Goal: Task Accomplishment & Management: Manage account settings

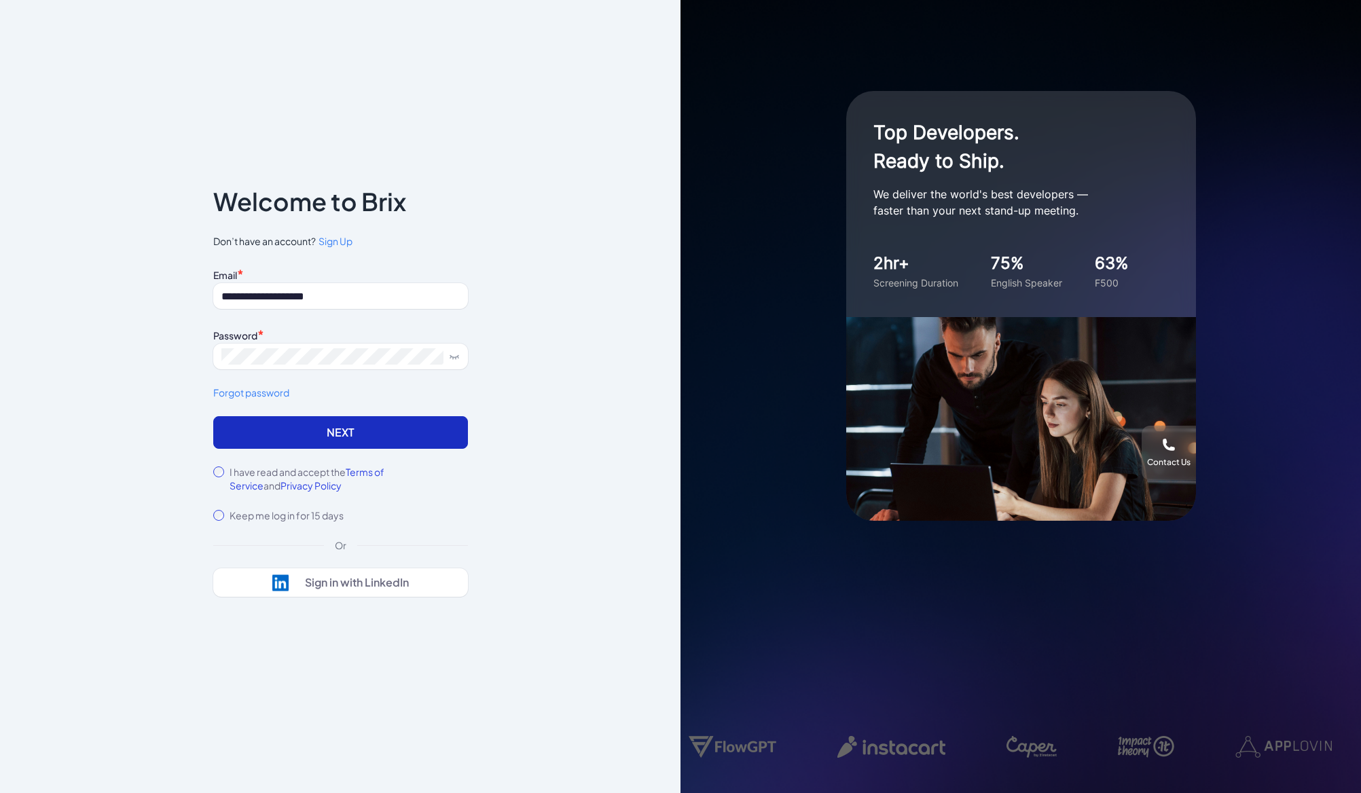
click at [294, 432] on button "Next" at bounding box center [340, 432] width 255 height 33
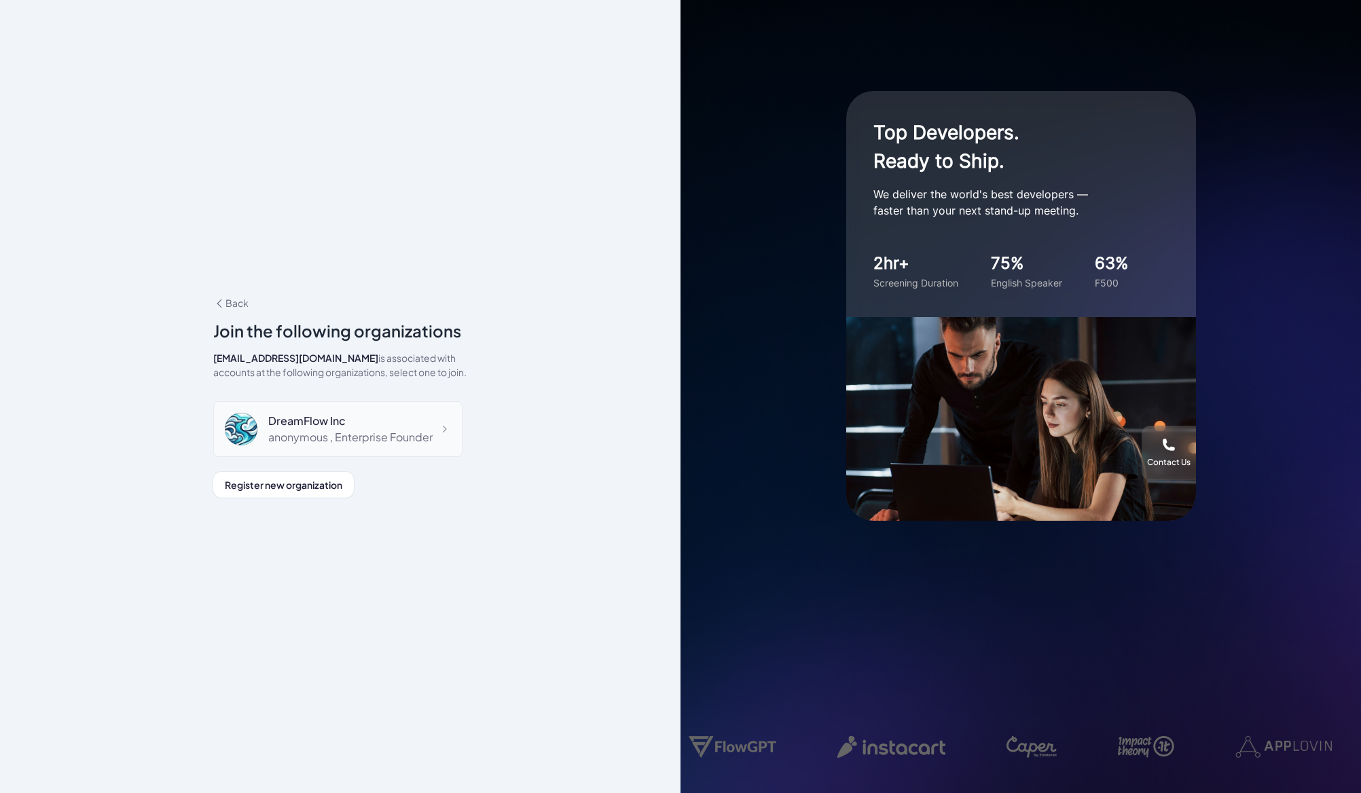
click at [367, 425] on div "DreamFlow Inc" at bounding box center [350, 421] width 164 height 16
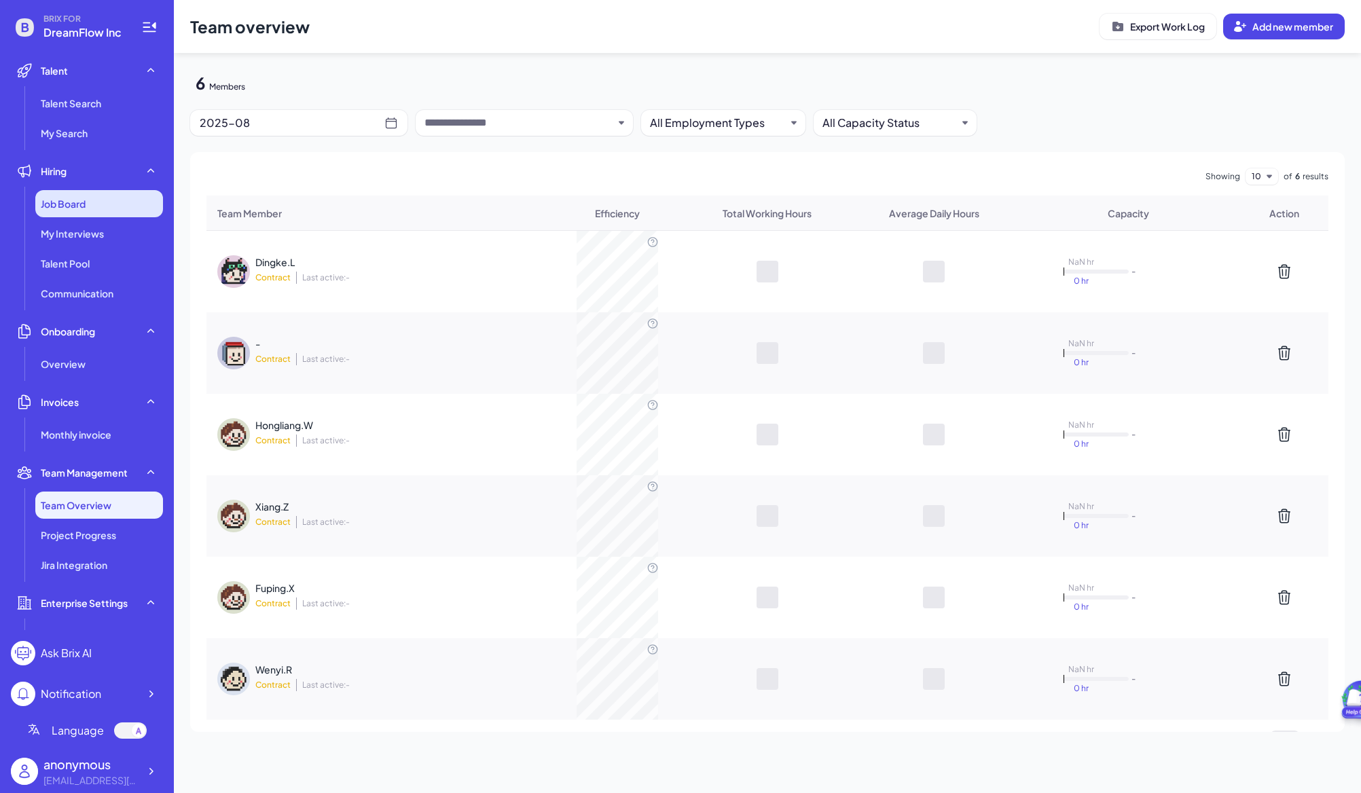
click at [86, 200] on span "Job Board" at bounding box center [63, 204] width 45 height 14
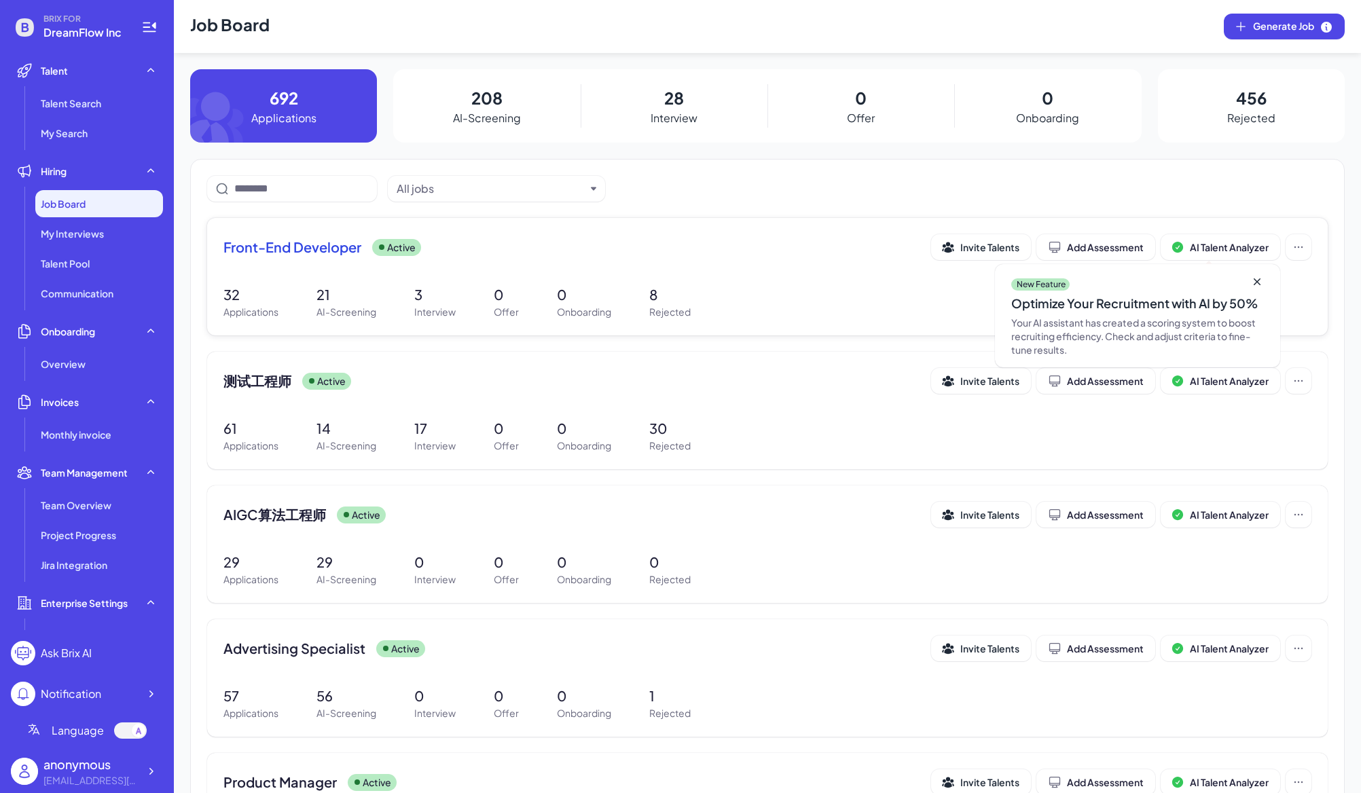
click at [302, 253] on span "Front-End Developer" at bounding box center [292, 247] width 138 height 19
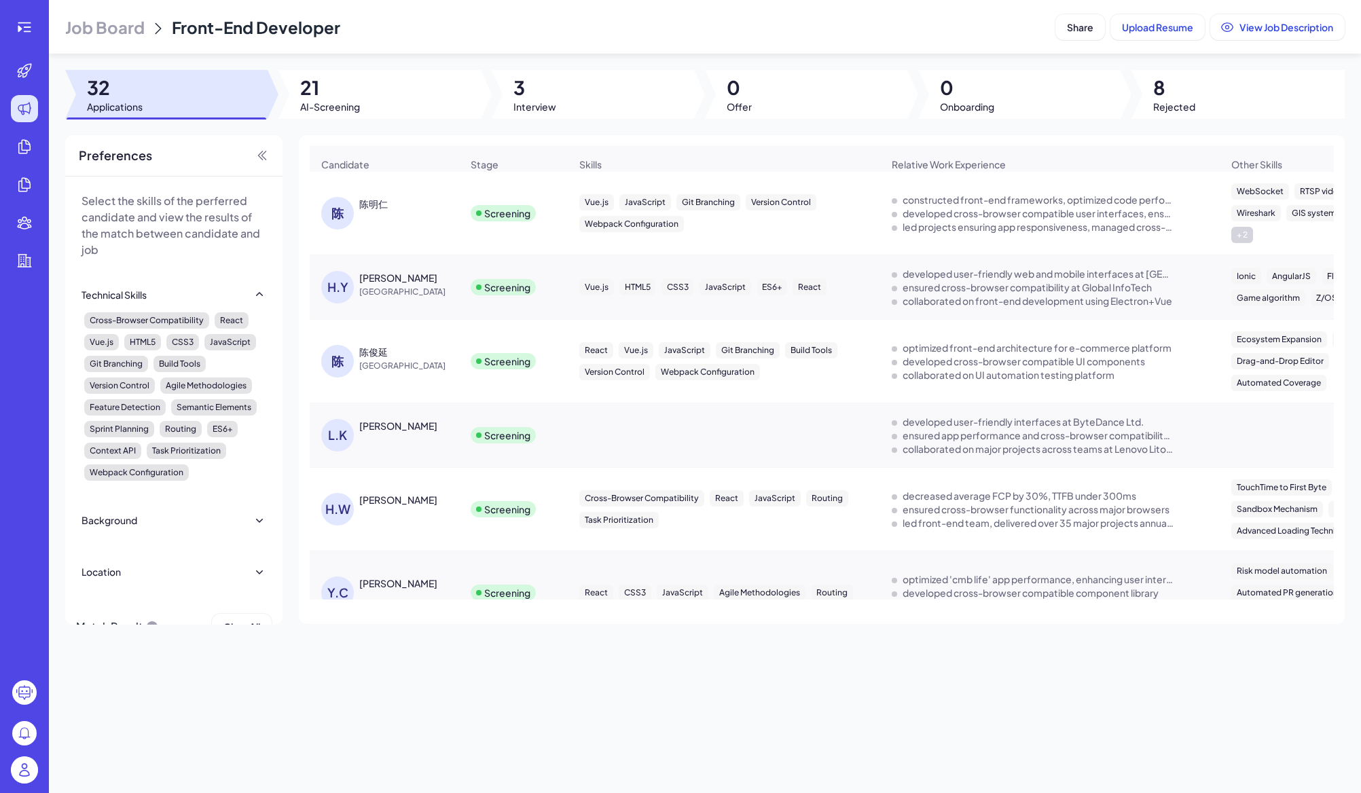
click at [370, 207] on div "陈明仁" at bounding box center [373, 204] width 29 height 14
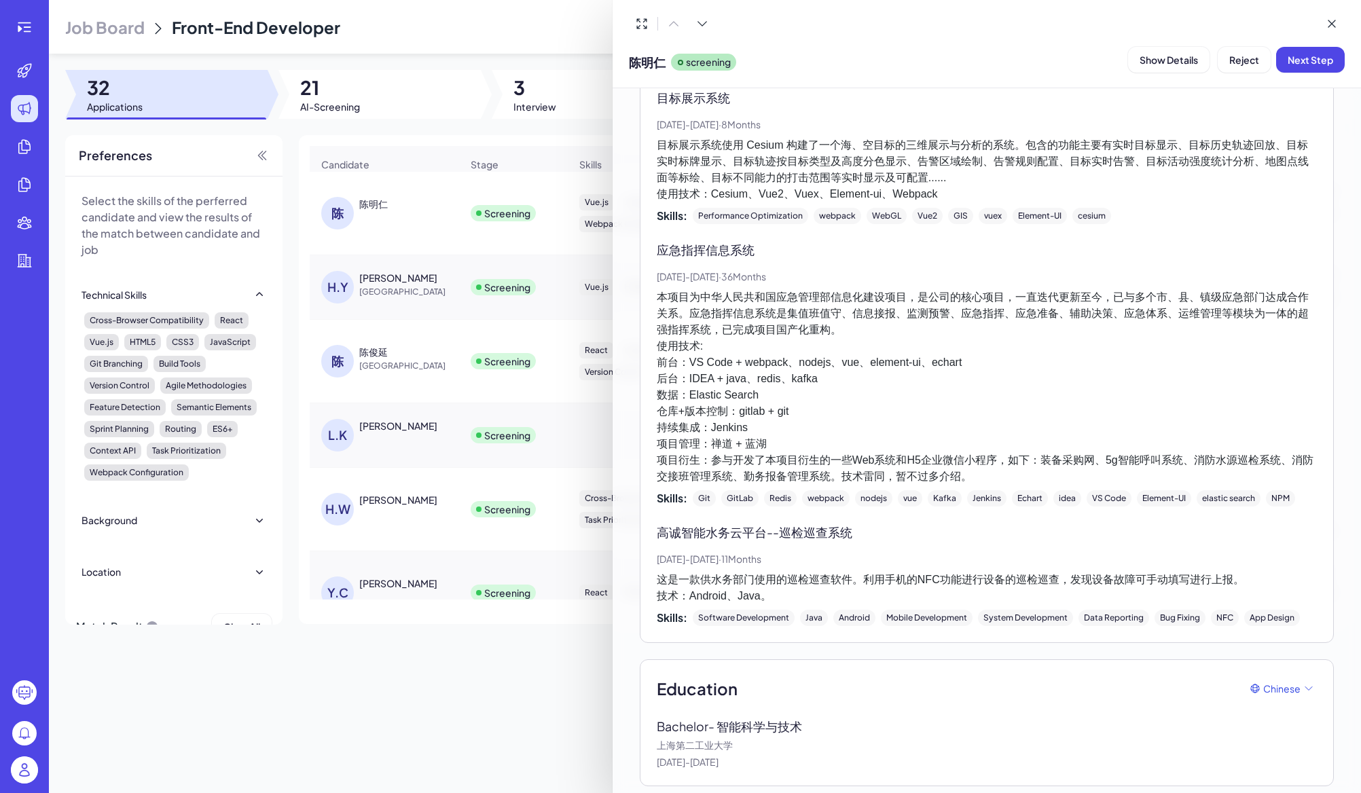
scroll to position [1451, 0]
click at [1218, 66] on button "Reject" at bounding box center [1244, 60] width 53 height 26
click at [1302, 147] on span "Ok" at bounding box center [1308, 147] width 14 height 12
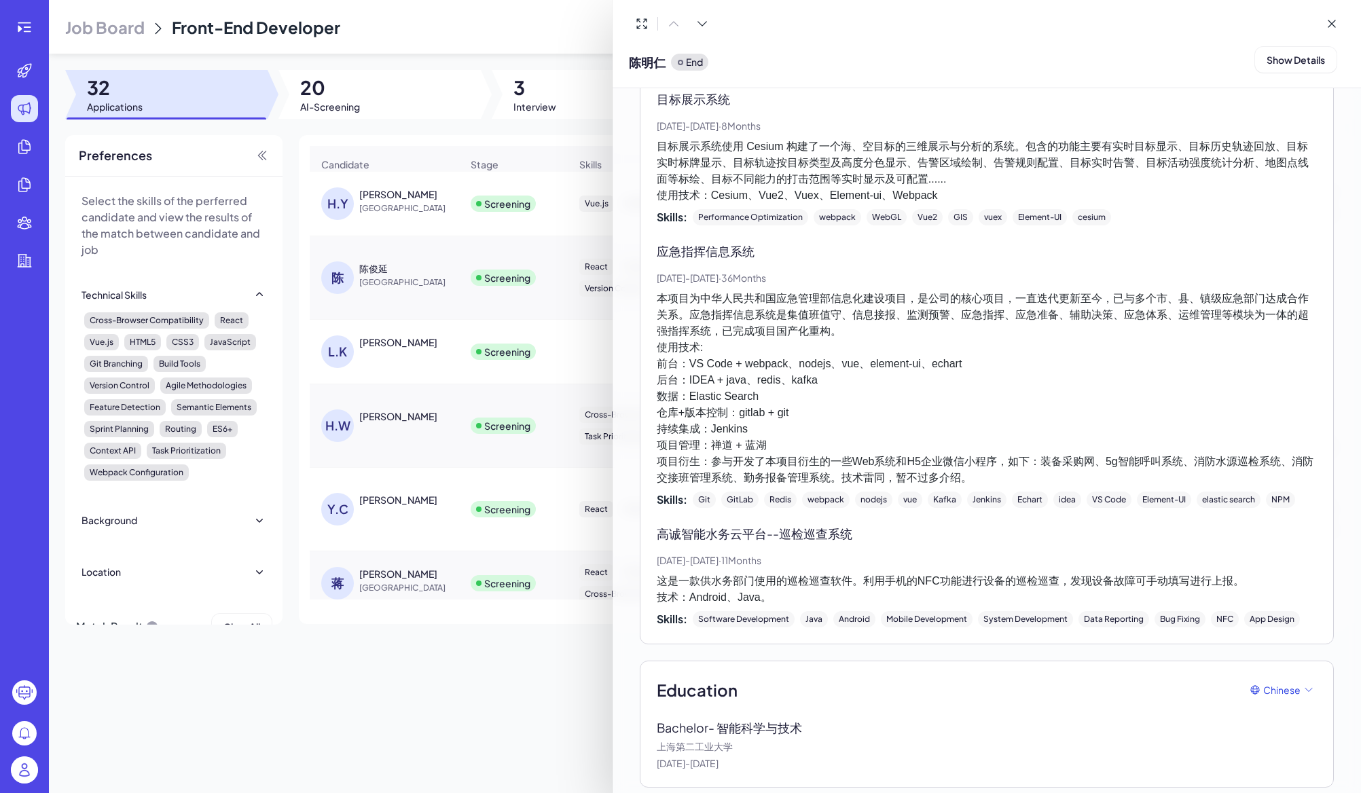
click at [370, 194] on div at bounding box center [680, 396] width 1361 height 793
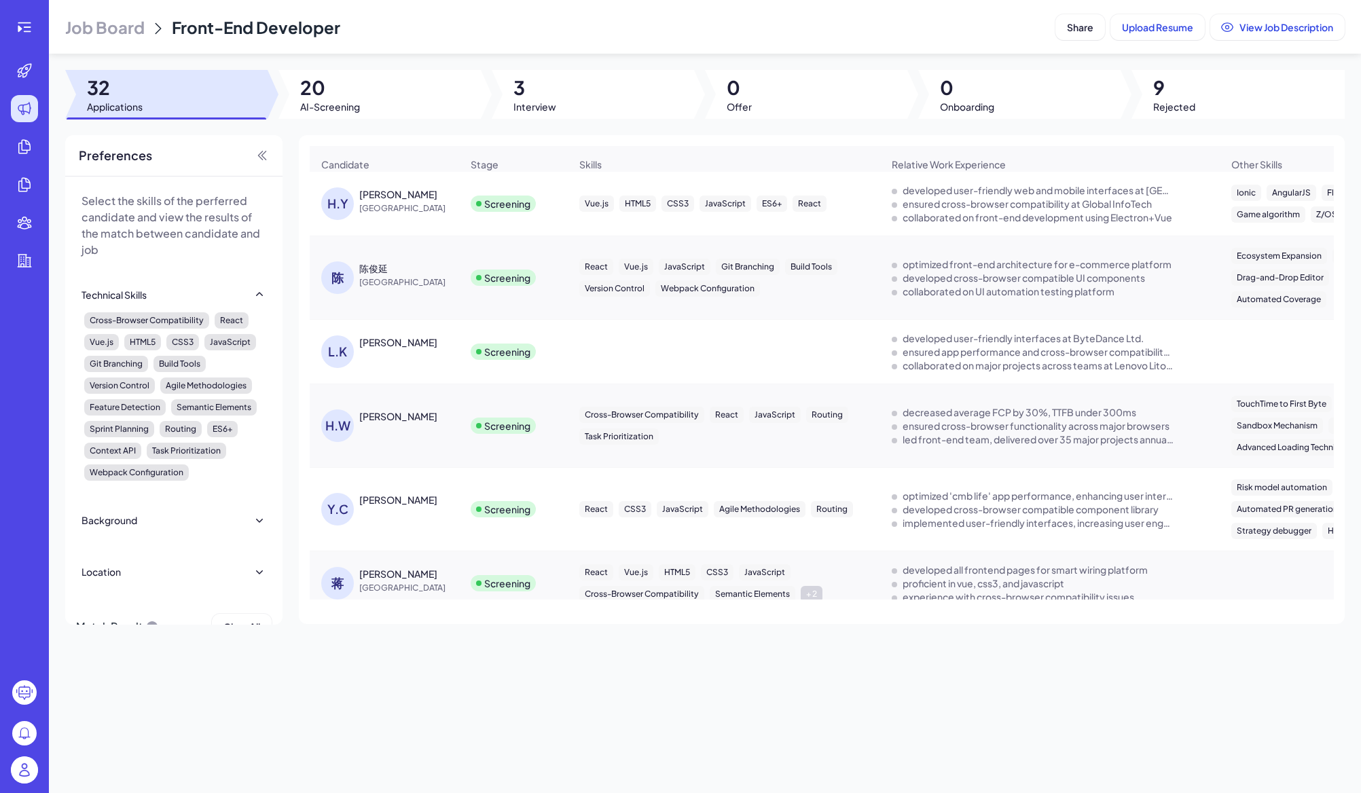
click at [393, 187] on div "[PERSON_NAME]" at bounding box center [398, 194] width 78 height 14
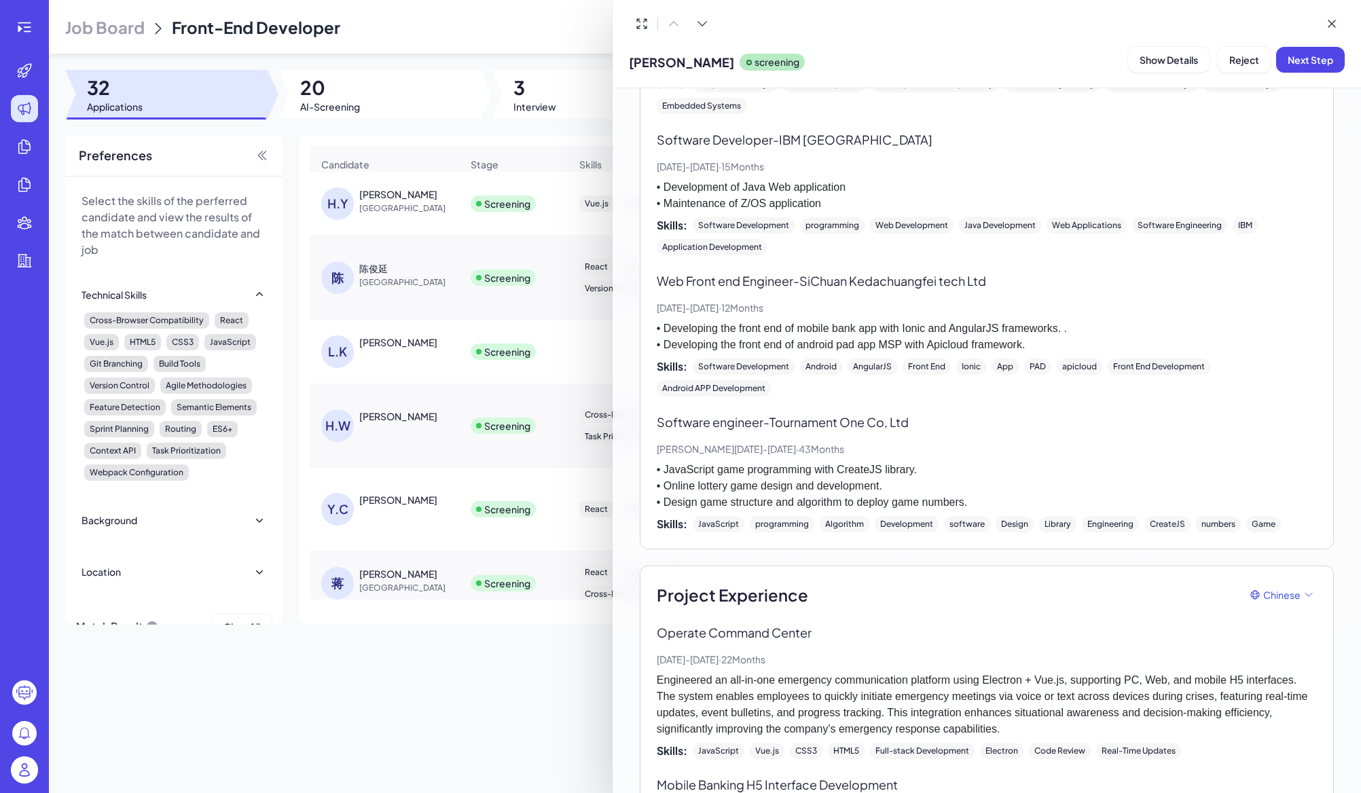
scroll to position [16, 0]
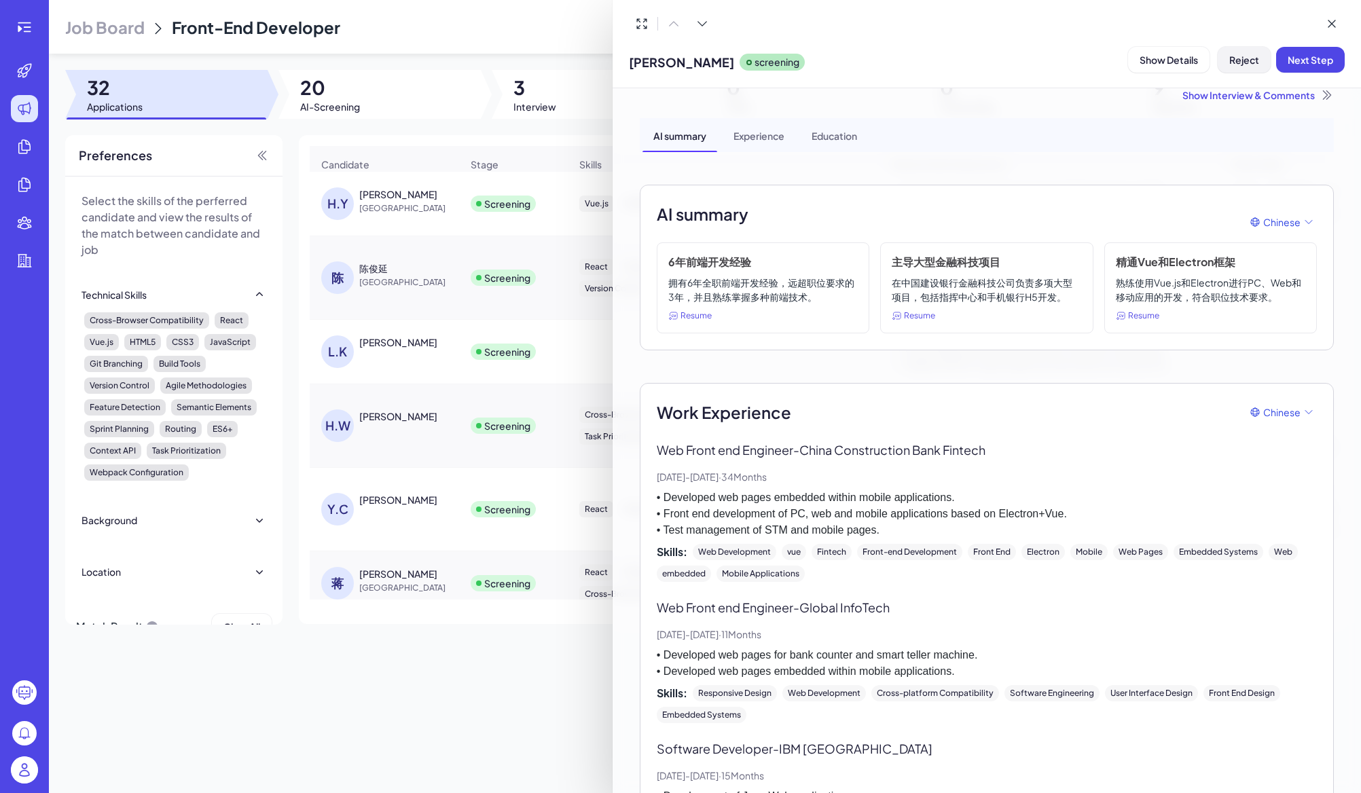
click at [1228, 52] on button "Reject" at bounding box center [1244, 60] width 53 height 26
click at [1311, 144] on span "Ok" at bounding box center [1308, 147] width 14 height 12
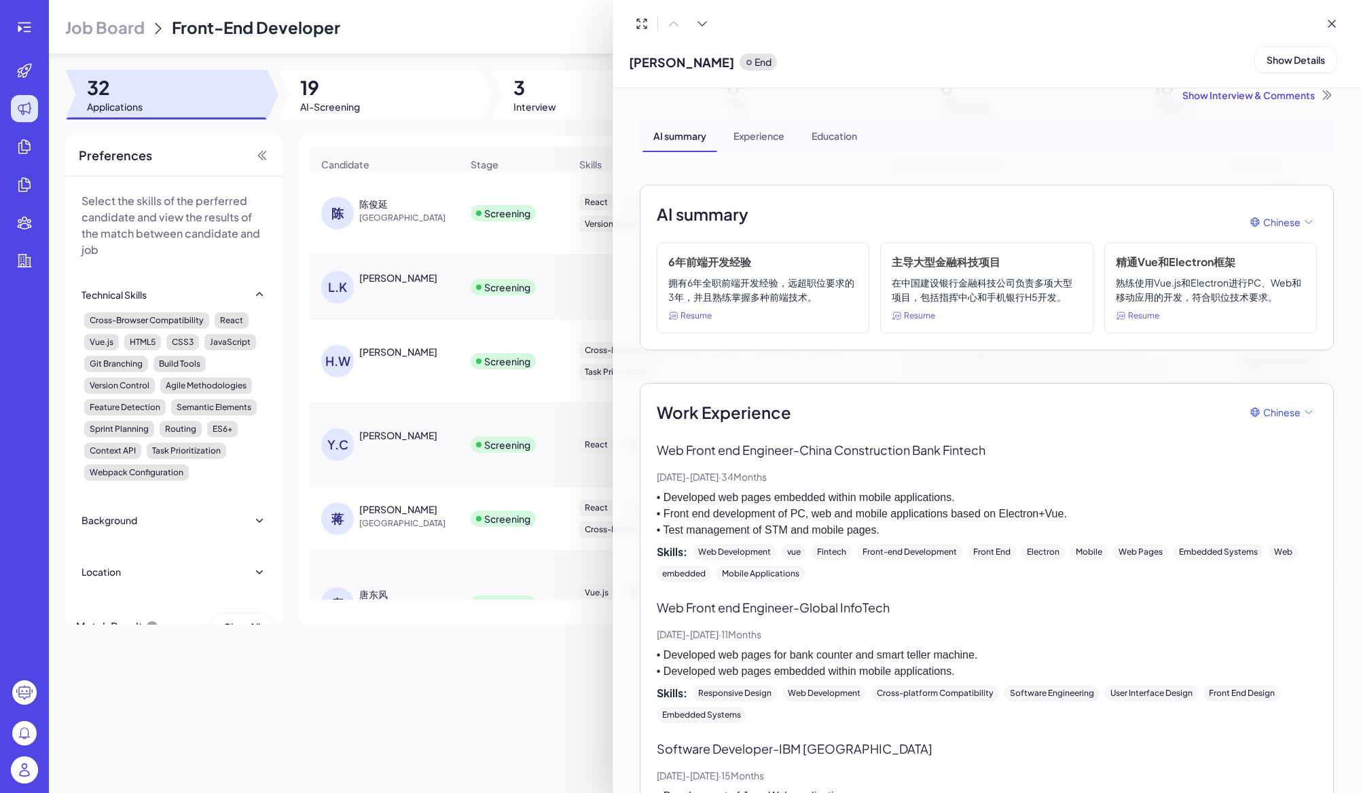
click at [365, 208] on div at bounding box center [680, 396] width 1361 height 793
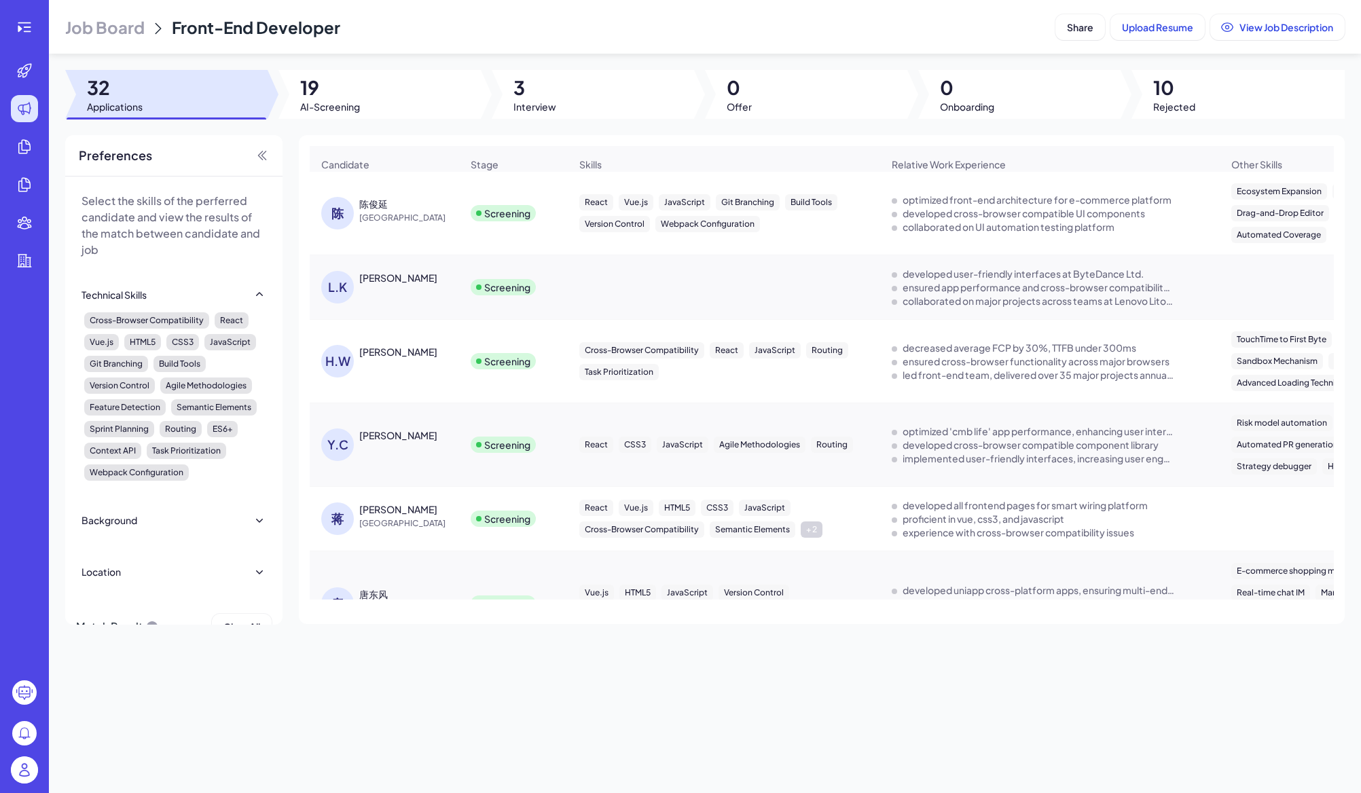
click at [373, 204] on div "陈俊延" at bounding box center [373, 204] width 29 height 14
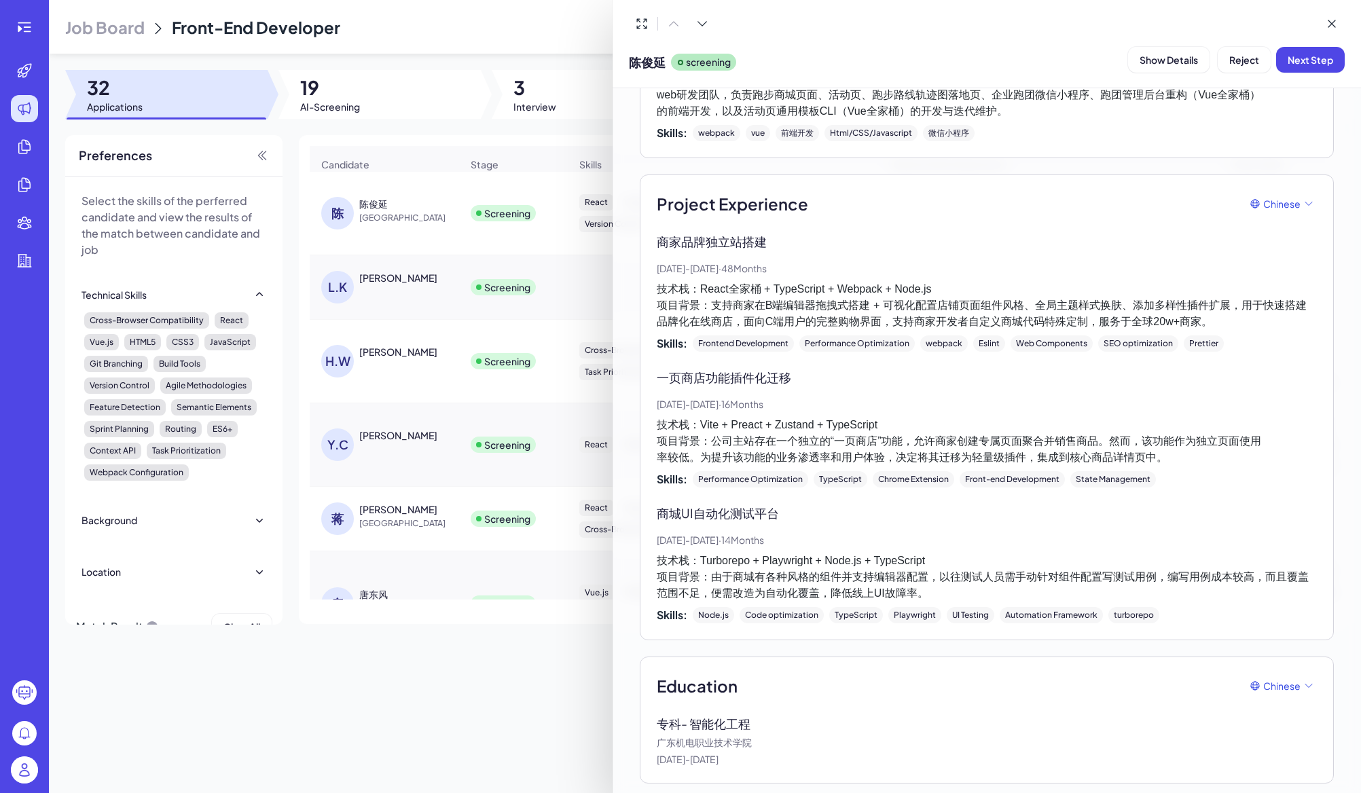
scroll to position [709, 0]
click at [1234, 58] on span "Reject" at bounding box center [1244, 60] width 30 height 12
click at [1321, 141] on button "Ok" at bounding box center [1308, 146] width 31 height 23
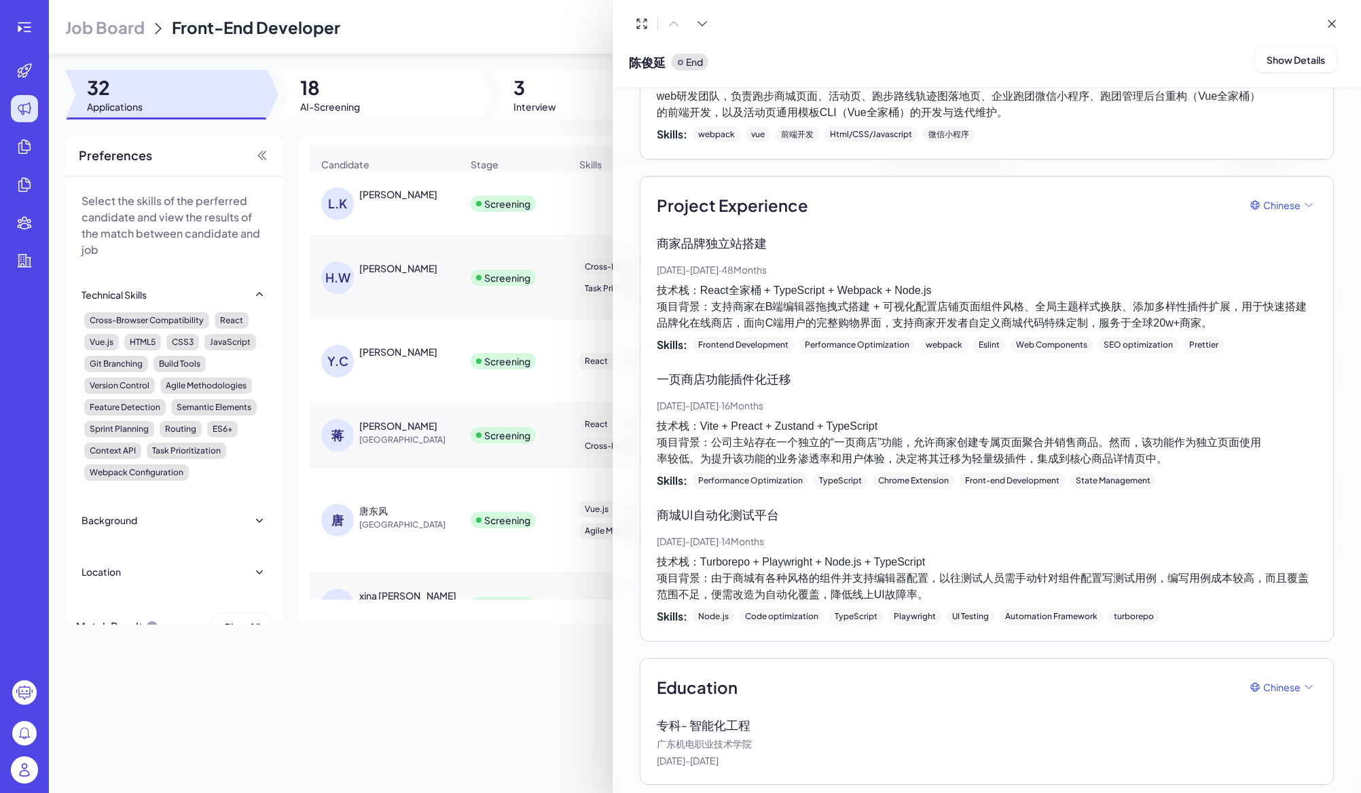
click at [481, 718] on div at bounding box center [680, 396] width 1361 height 793
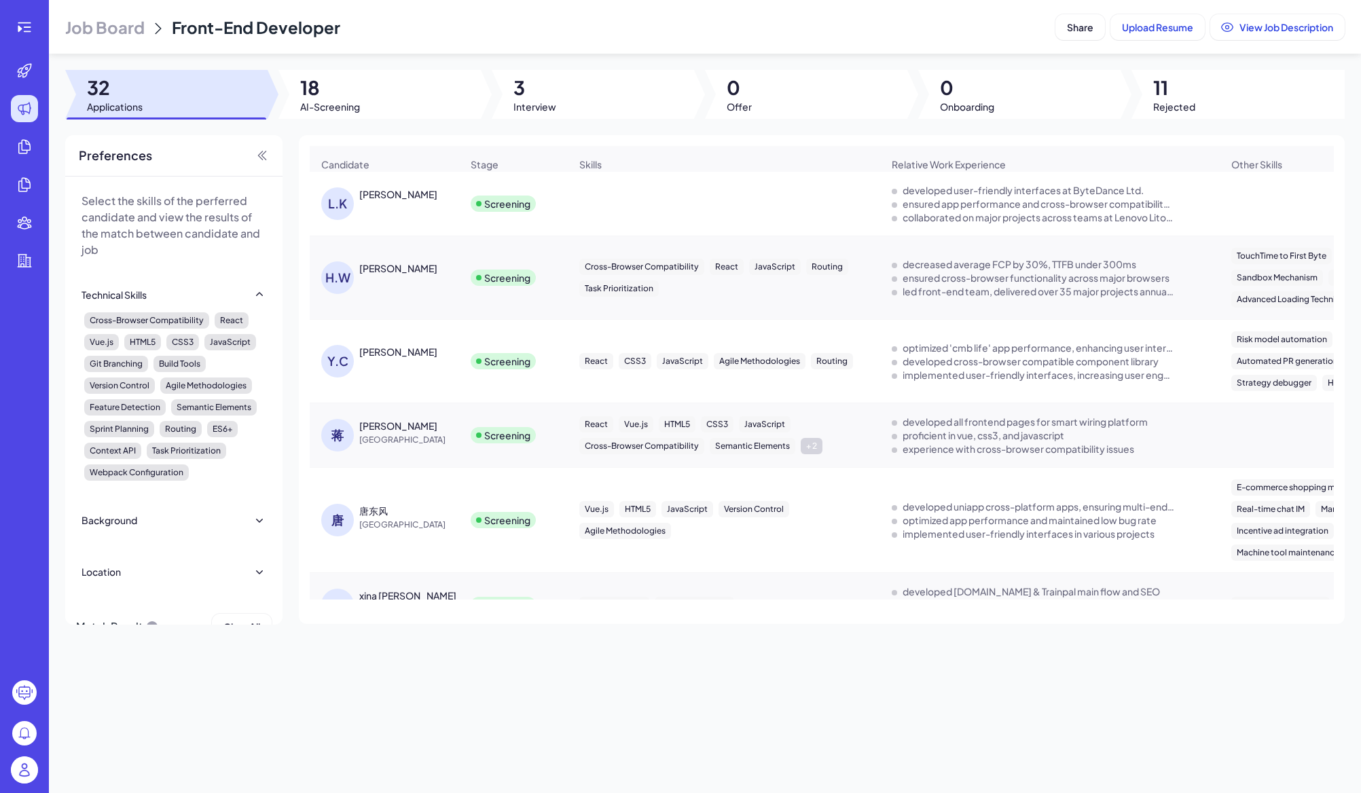
click at [365, 196] on div "[PERSON_NAME]" at bounding box center [398, 194] width 78 height 14
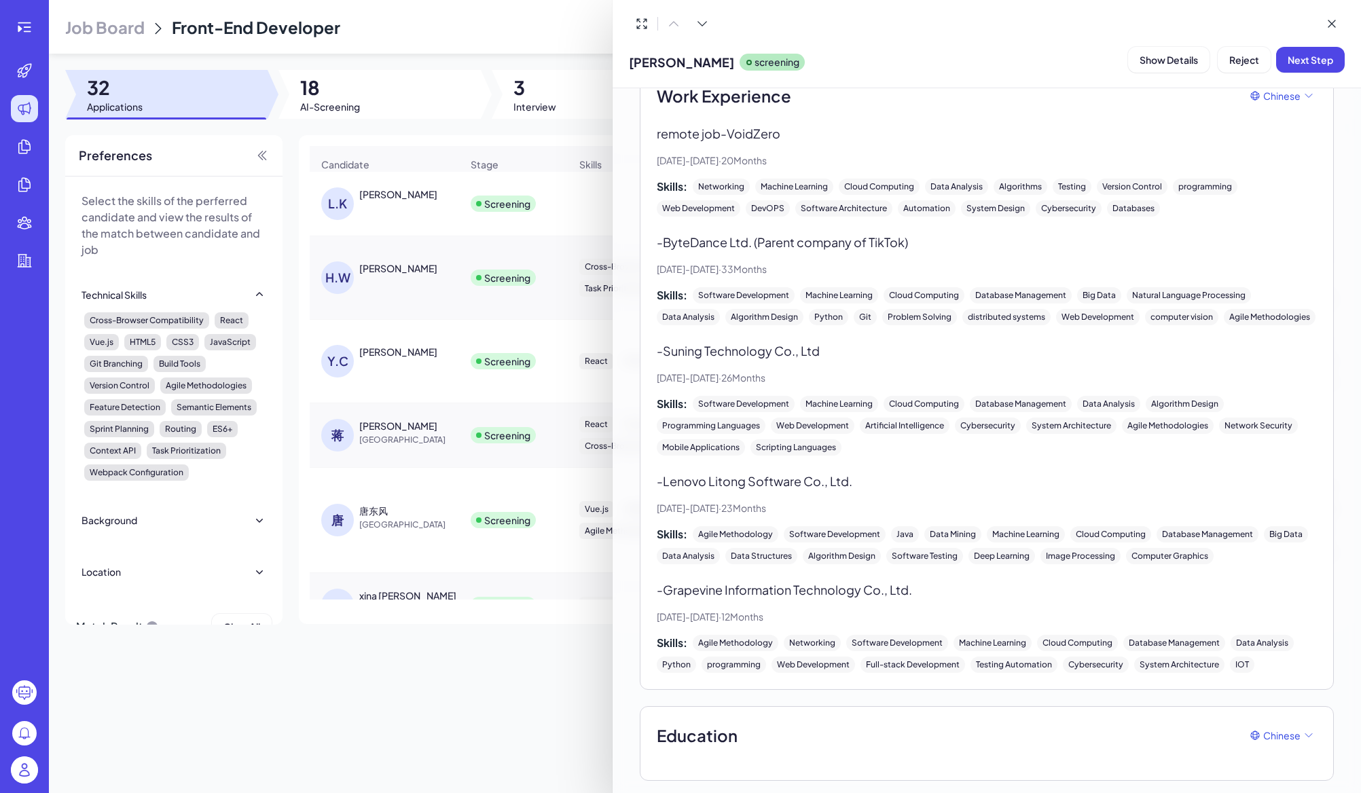
scroll to position [331, 0]
click at [463, 705] on div at bounding box center [680, 396] width 1361 height 793
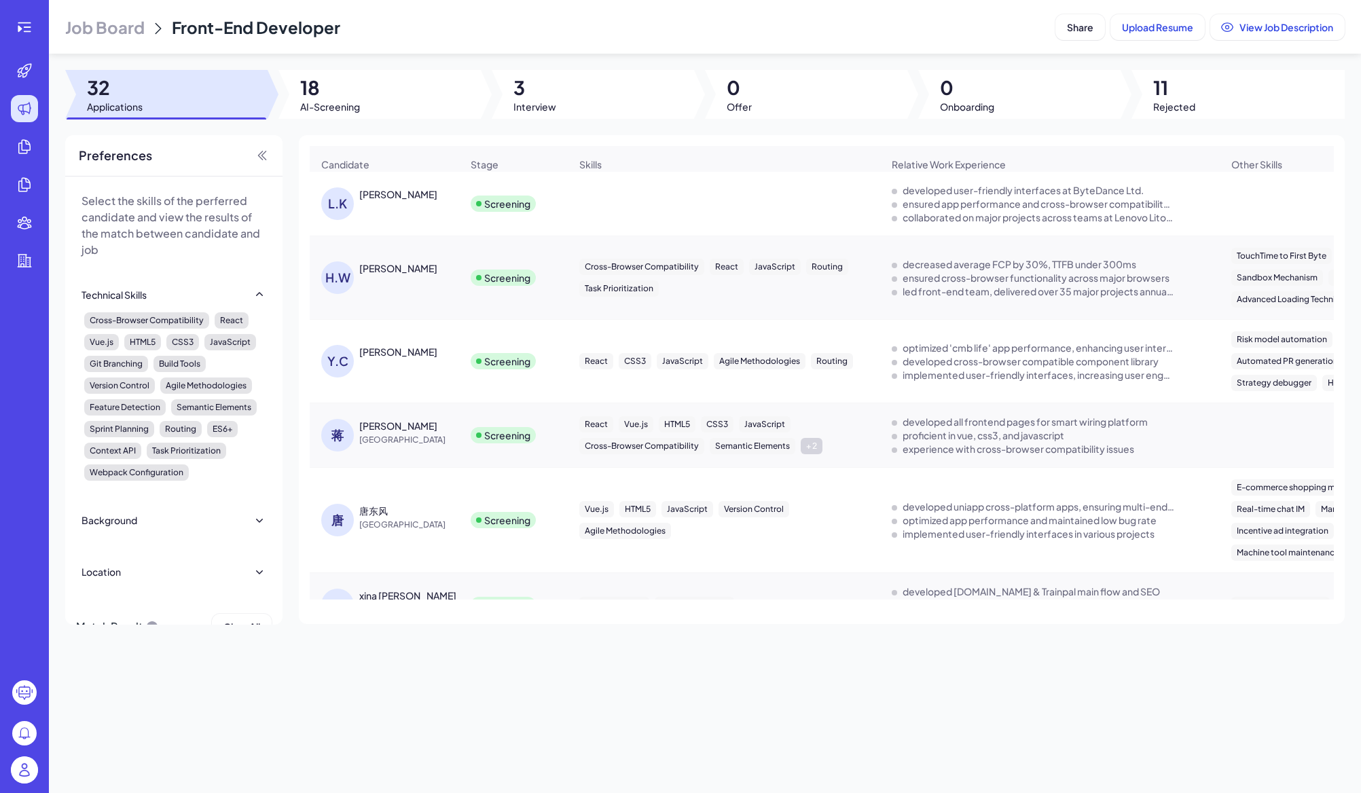
click at [373, 270] on div "[PERSON_NAME]" at bounding box center [398, 269] width 78 height 14
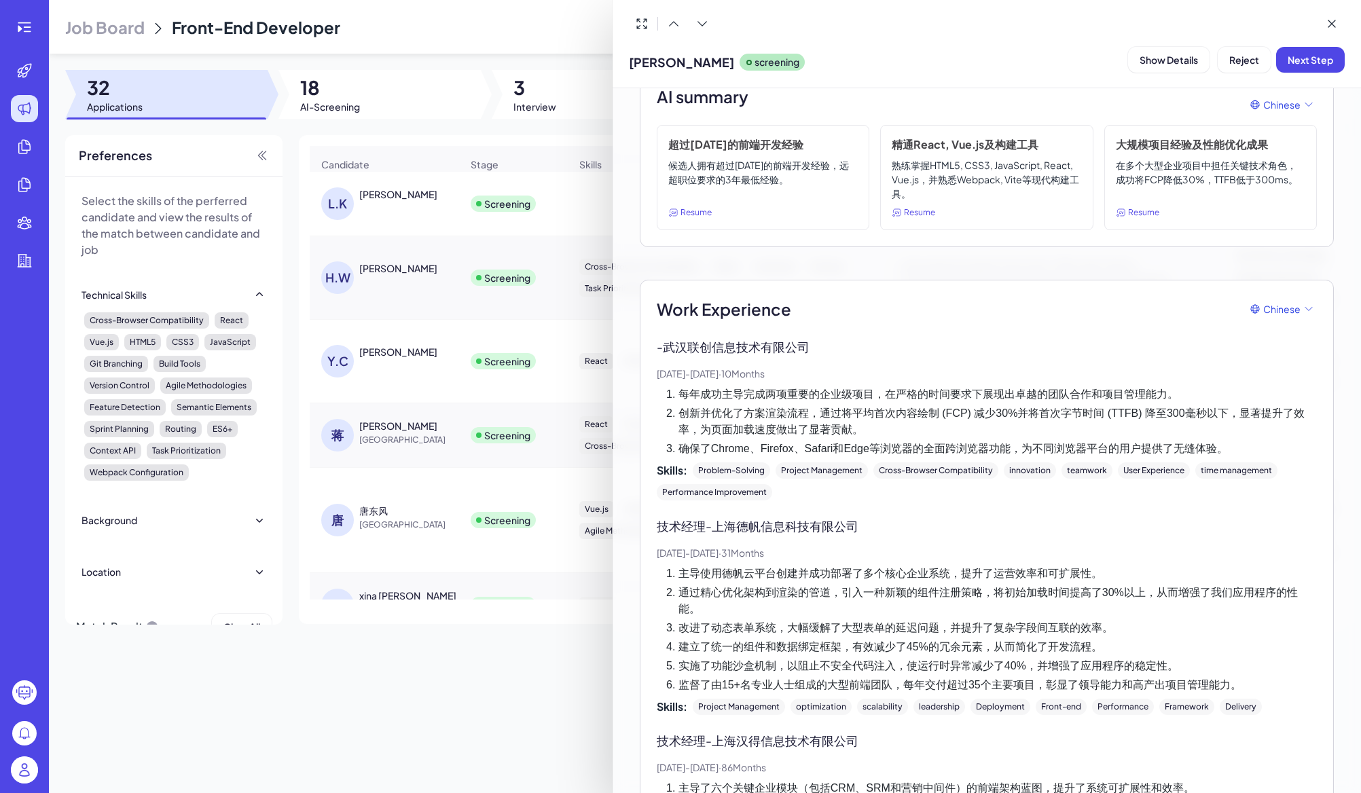
scroll to position [132, 0]
click at [403, 317] on div at bounding box center [680, 396] width 1361 height 793
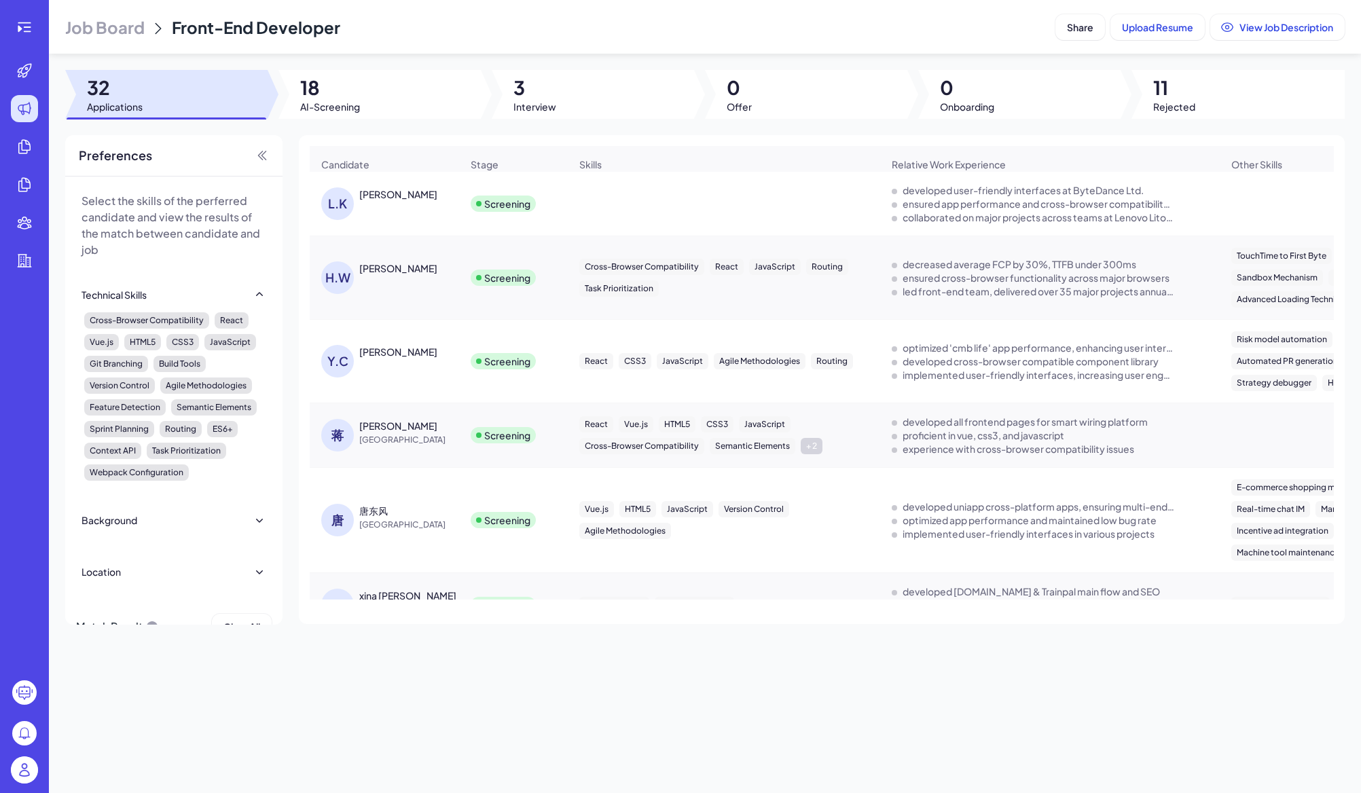
click at [370, 357] on div "[PERSON_NAME]" at bounding box center [398, 352] width 78 height 14
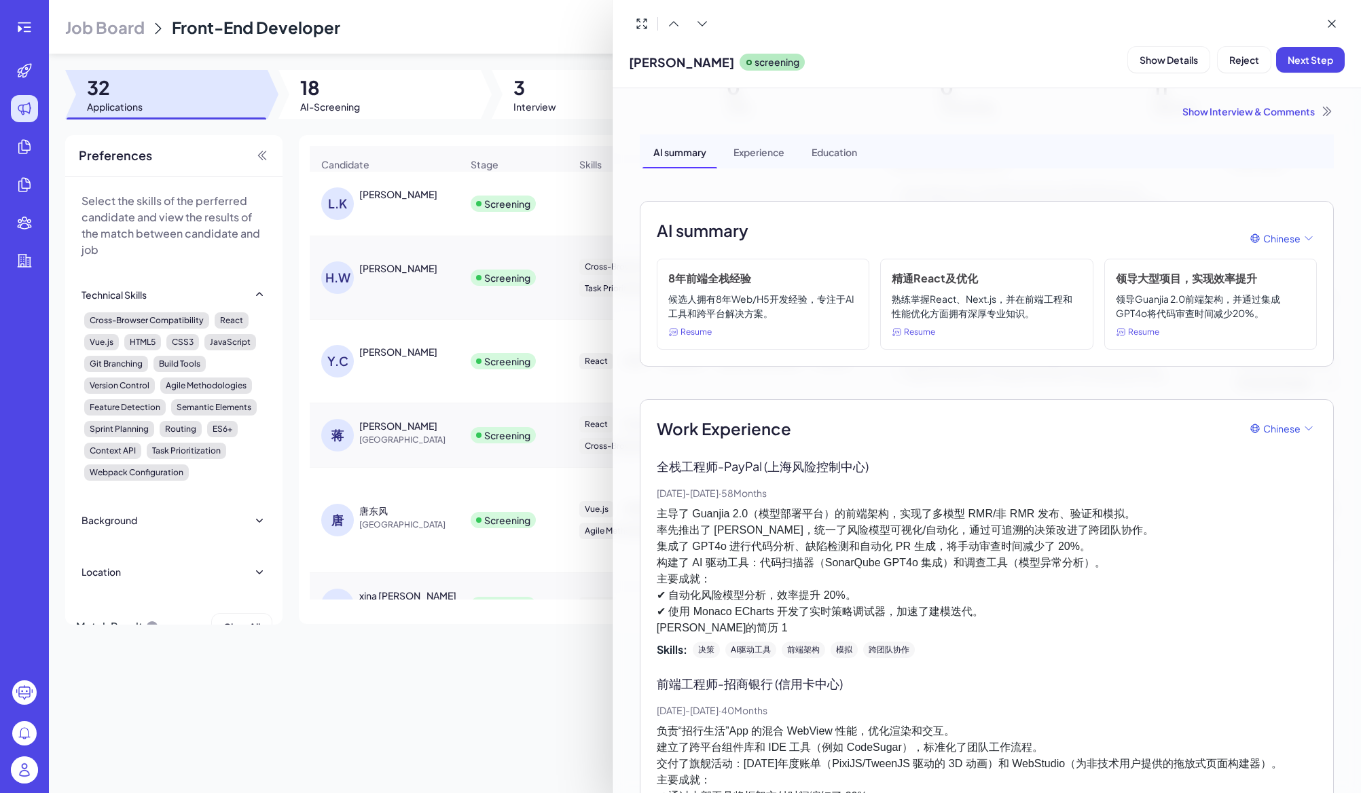
scroll to position [0, 0]
click at [489, 716] on div at bounding box center [680, 396] width 1361 height 793
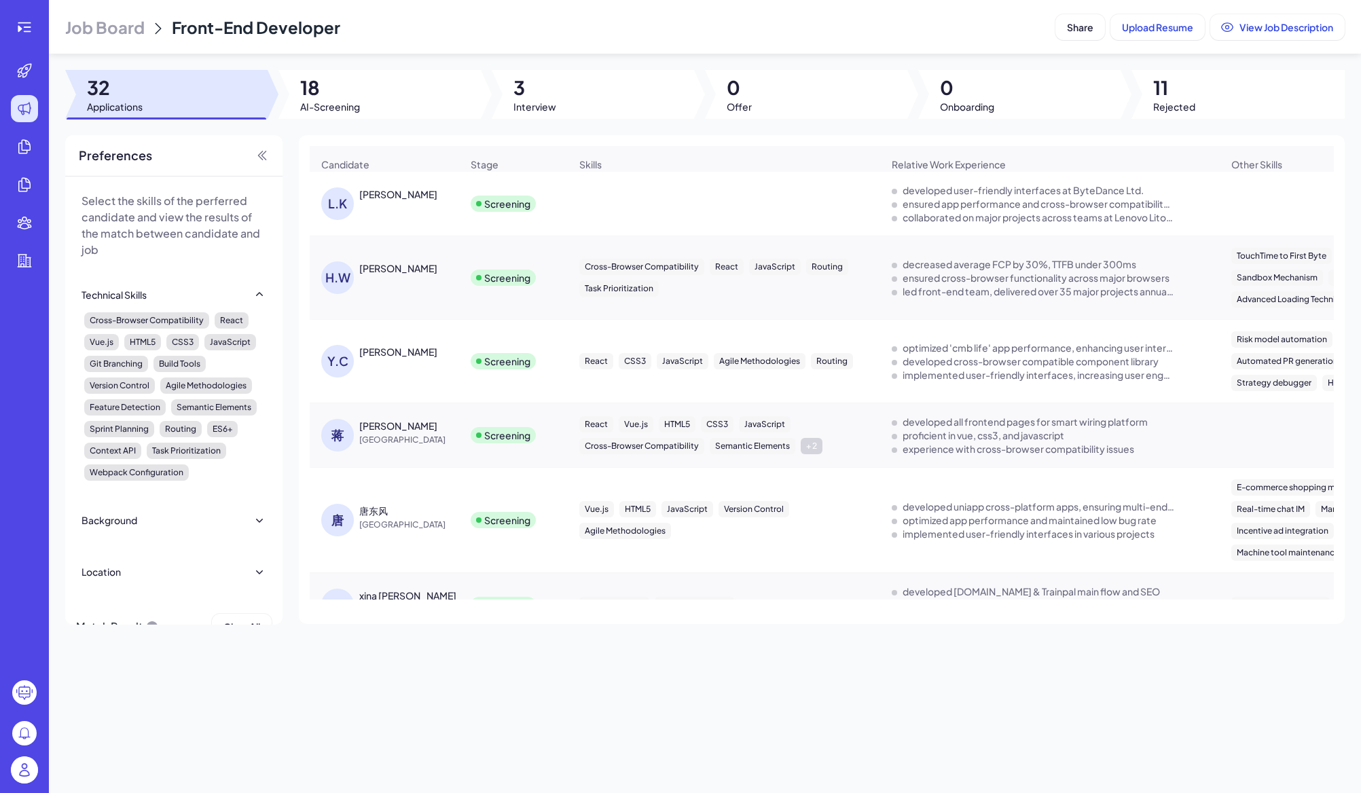
click at [363, 427] on div "[PERSON_NAME]" at bounding box center [398, 426] width 78 height 14
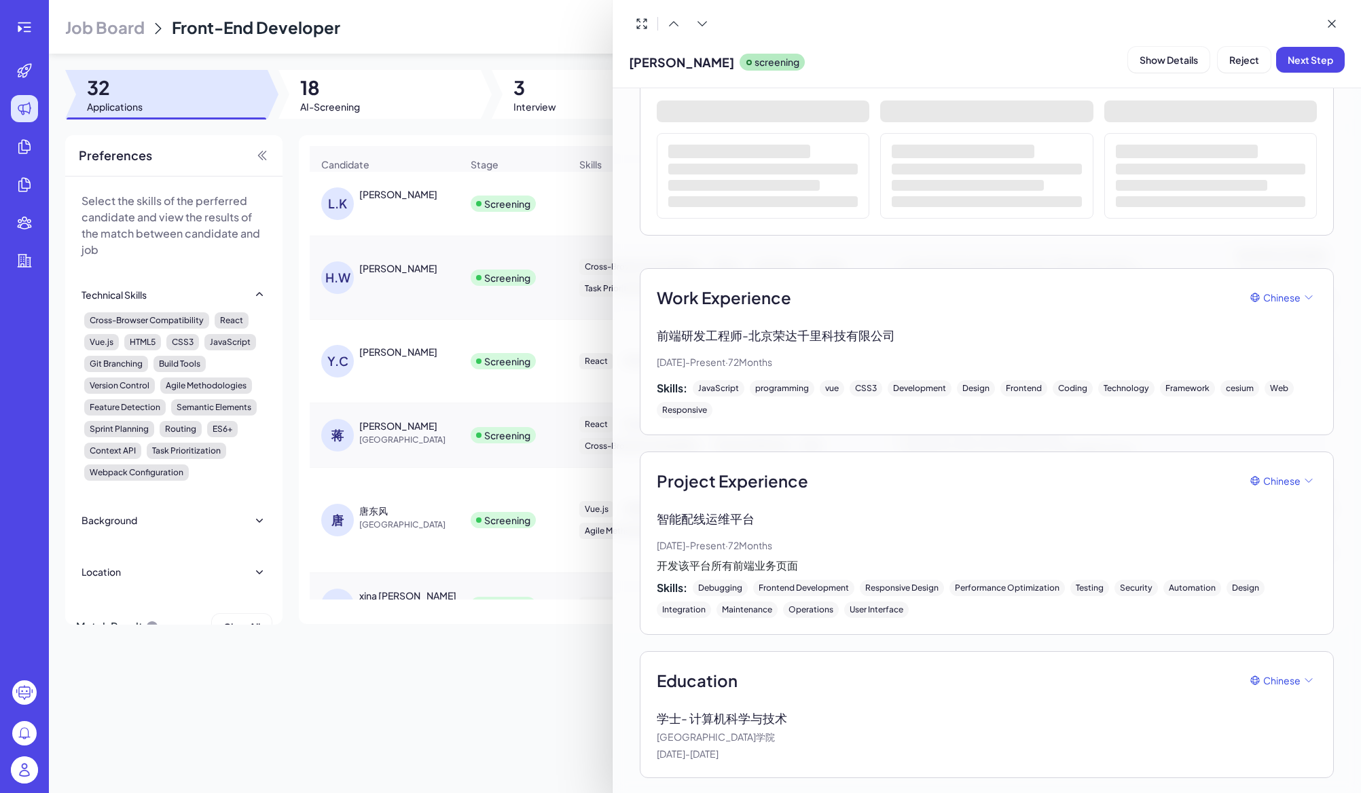
scroll to position [158, 0]
click at [1237, 57] on span "Reject" at bounding box center [1244, 60] width 30 height 12
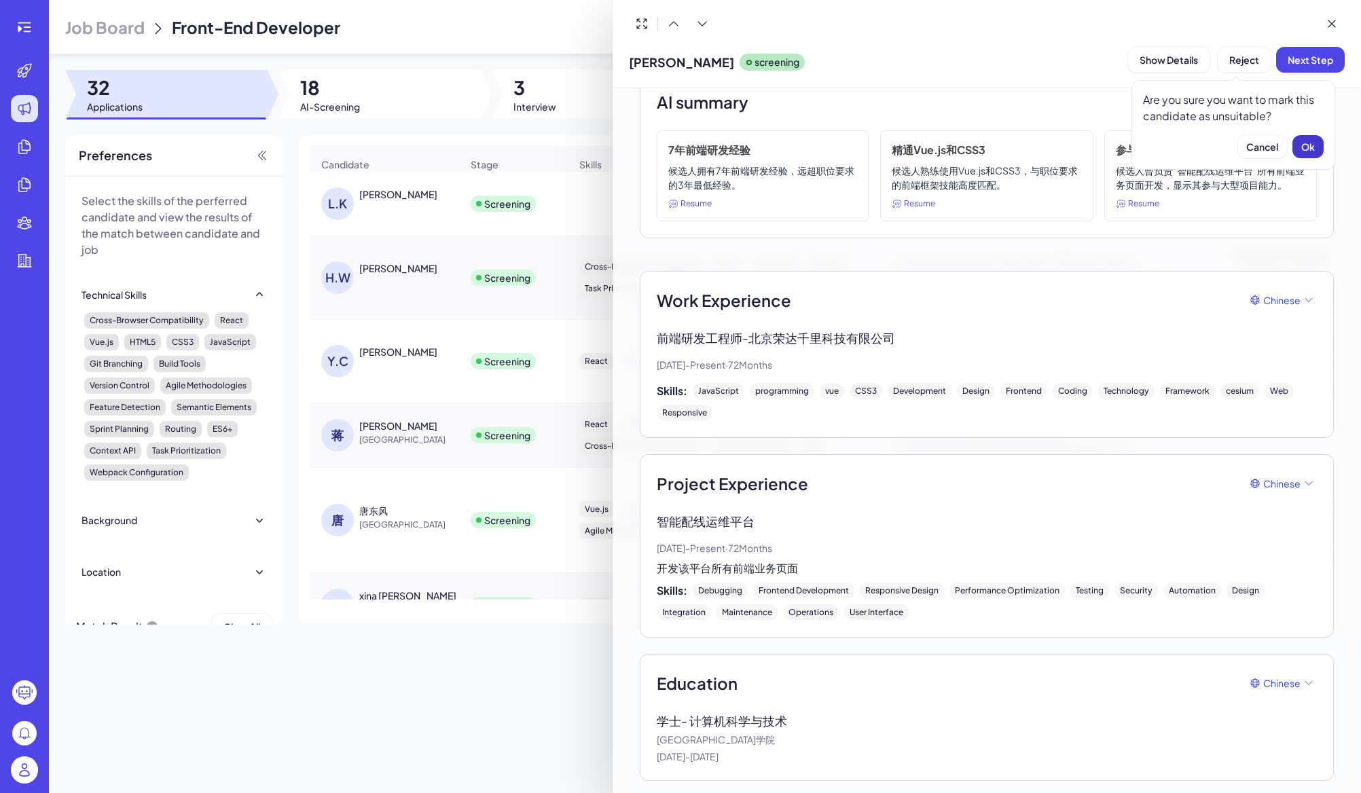
click at [1304, 145] on span "Ok" at bounding box center [1308, 147] width 14 height 12
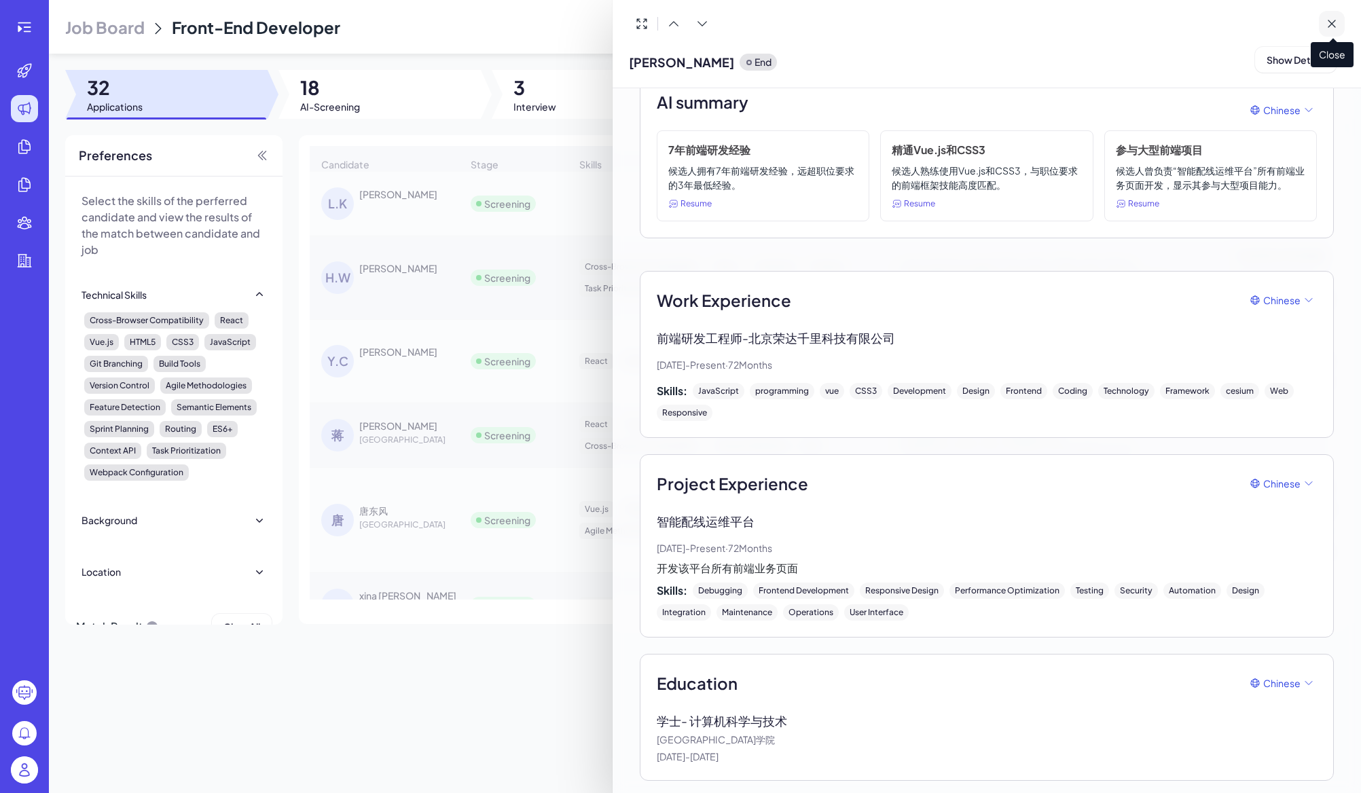
click at [1327, 17] on icon at bounding box center [1332, 24] width 14 height 14
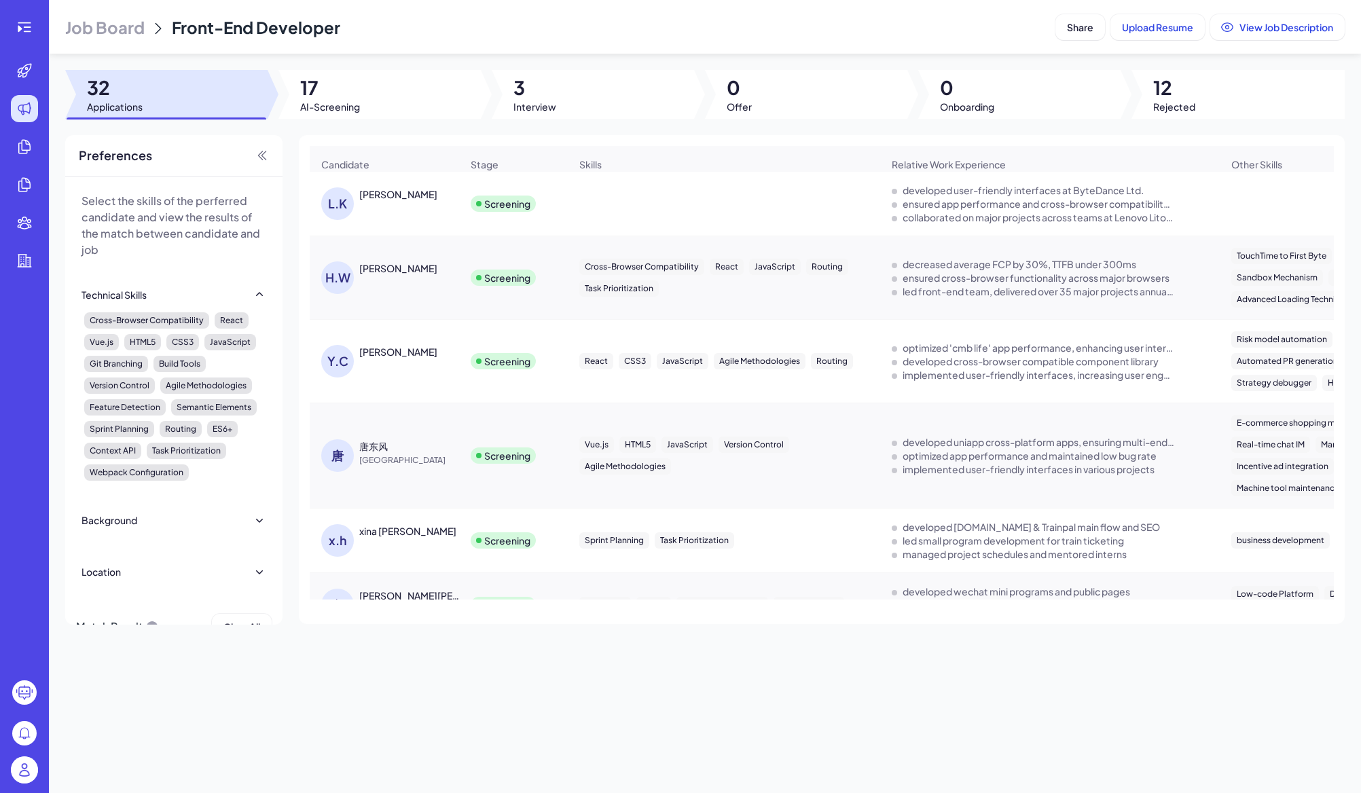
click at [378, 447] on div "唐东风" at bounding box center [373, 446] width 29 height 14
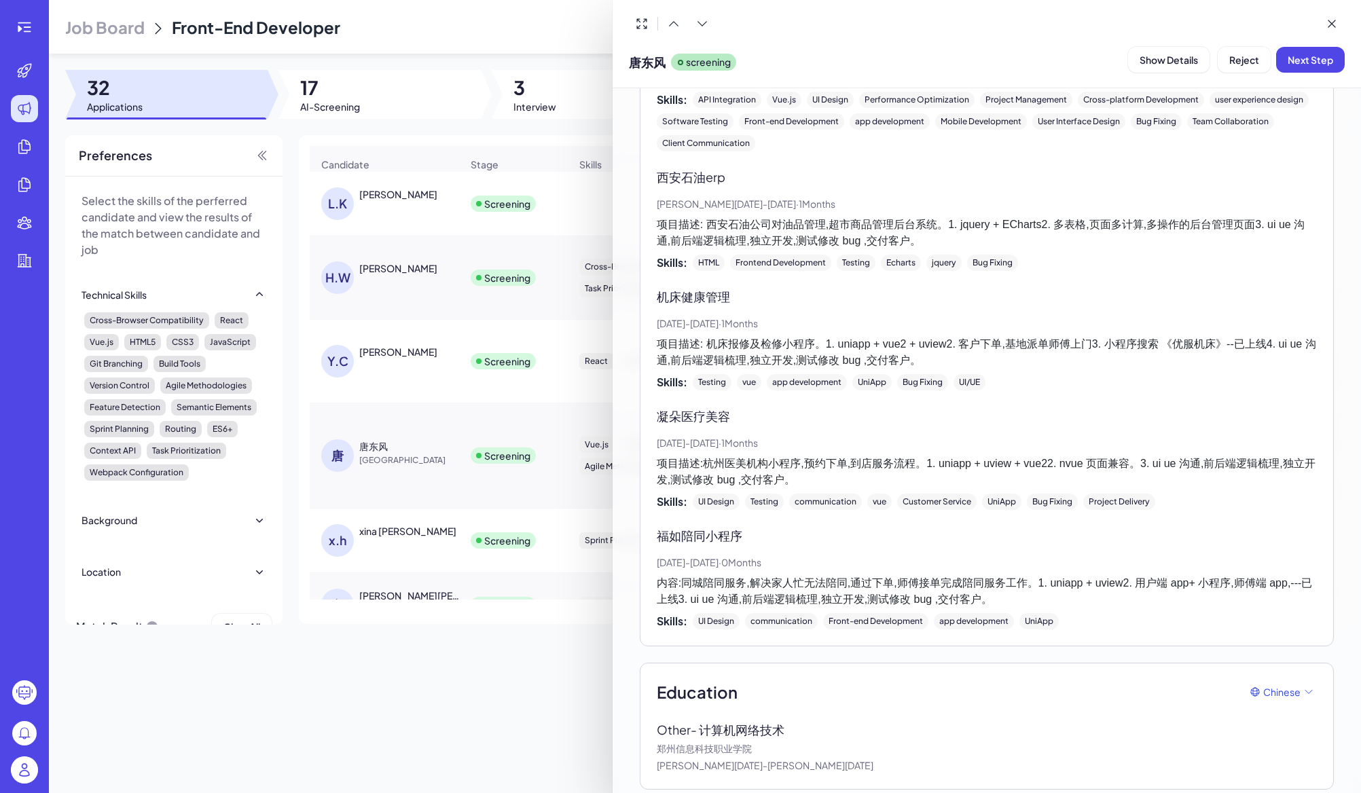
scroll to position [1906, 0]
click at [1231, 52] on button "Reject" at bounding box center [1244, 60] width 53 height 26
click at [1316, 143] on button "Ok" at bounding box center [1308, 146] width 31 height 23
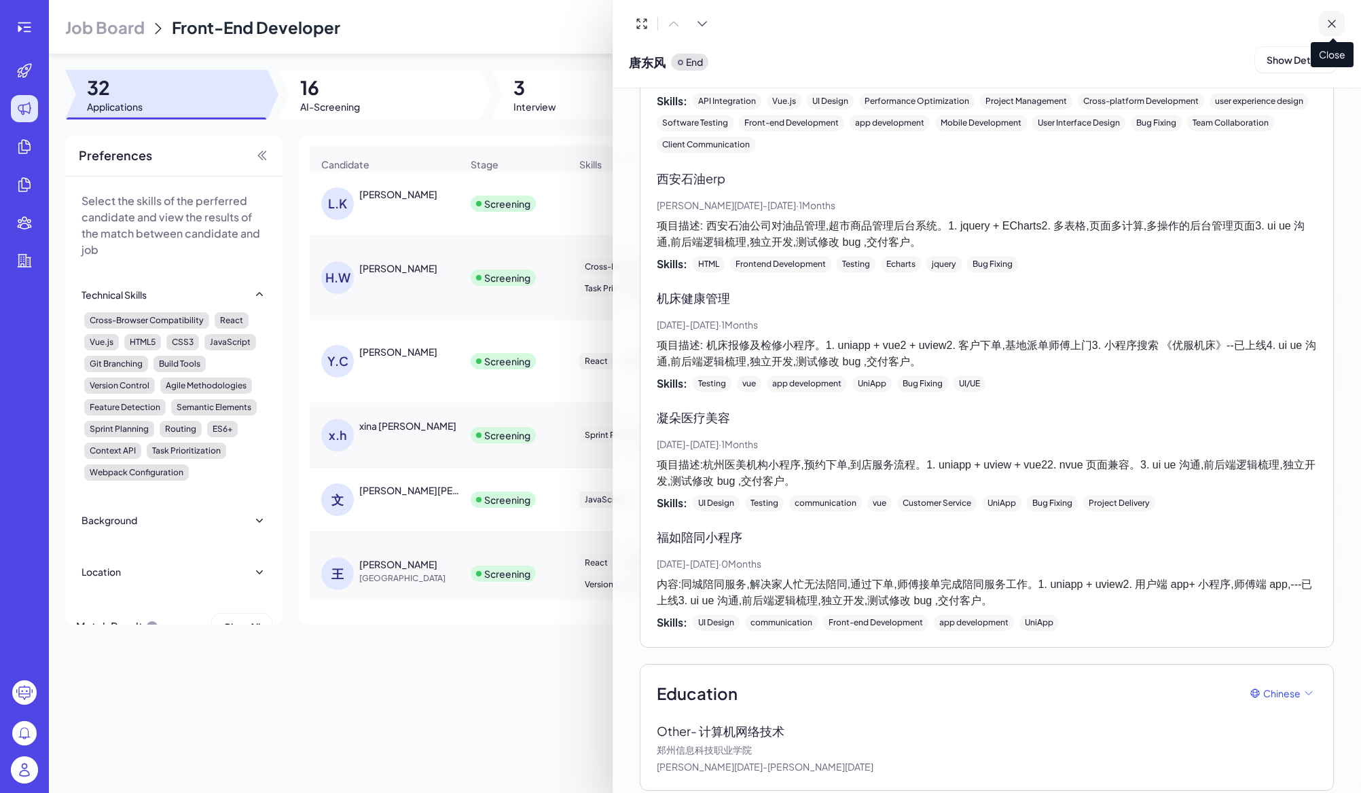
click at [1324, 22] on button at bounding box center [1332, 24] width 26 height 26
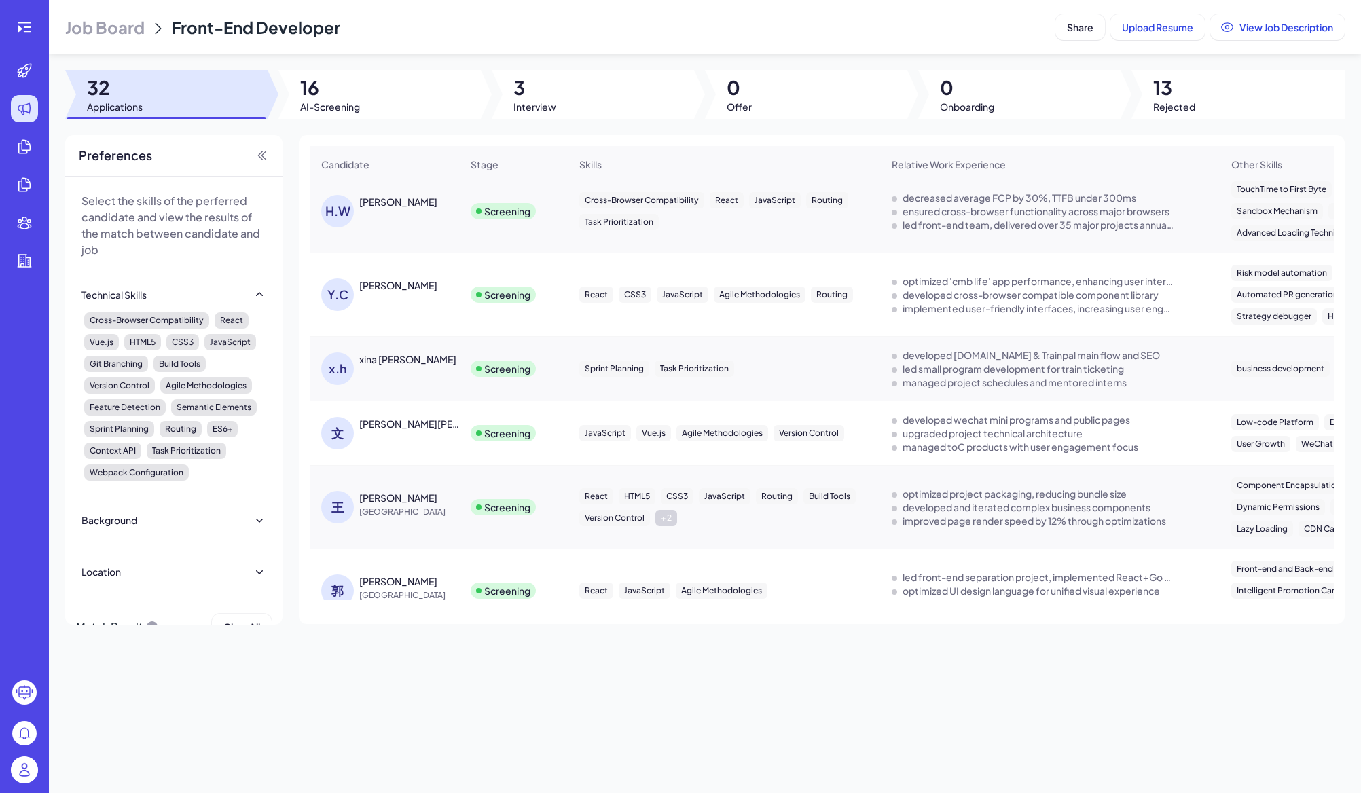
scroll to position [66, 0]
click at [386, 365] on div "xina [PERSON_NAME]" at bounding box center [407, 360] width 97 height 14
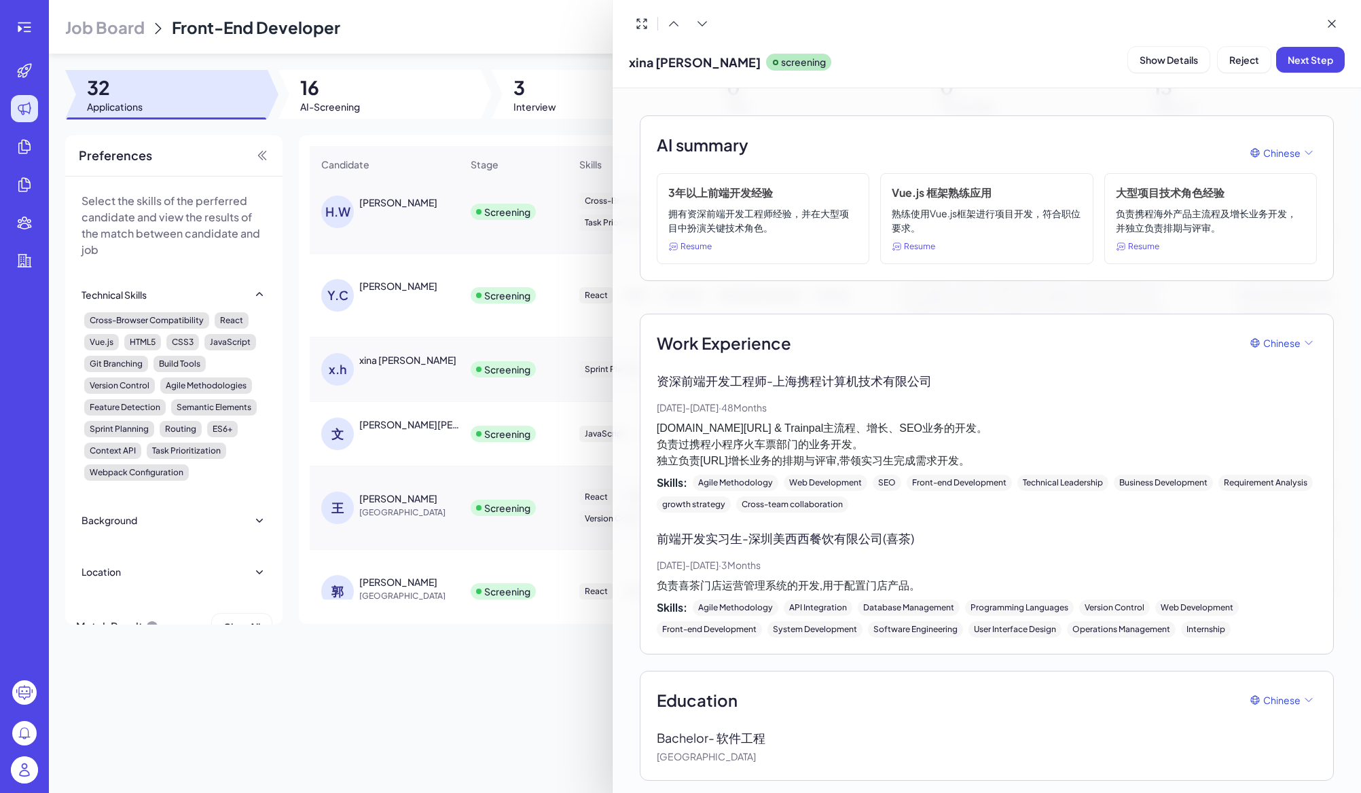
scroll to position [83, 0]
click at [533, 674] on div at bounding box center [680, 396] width 1361 height 793
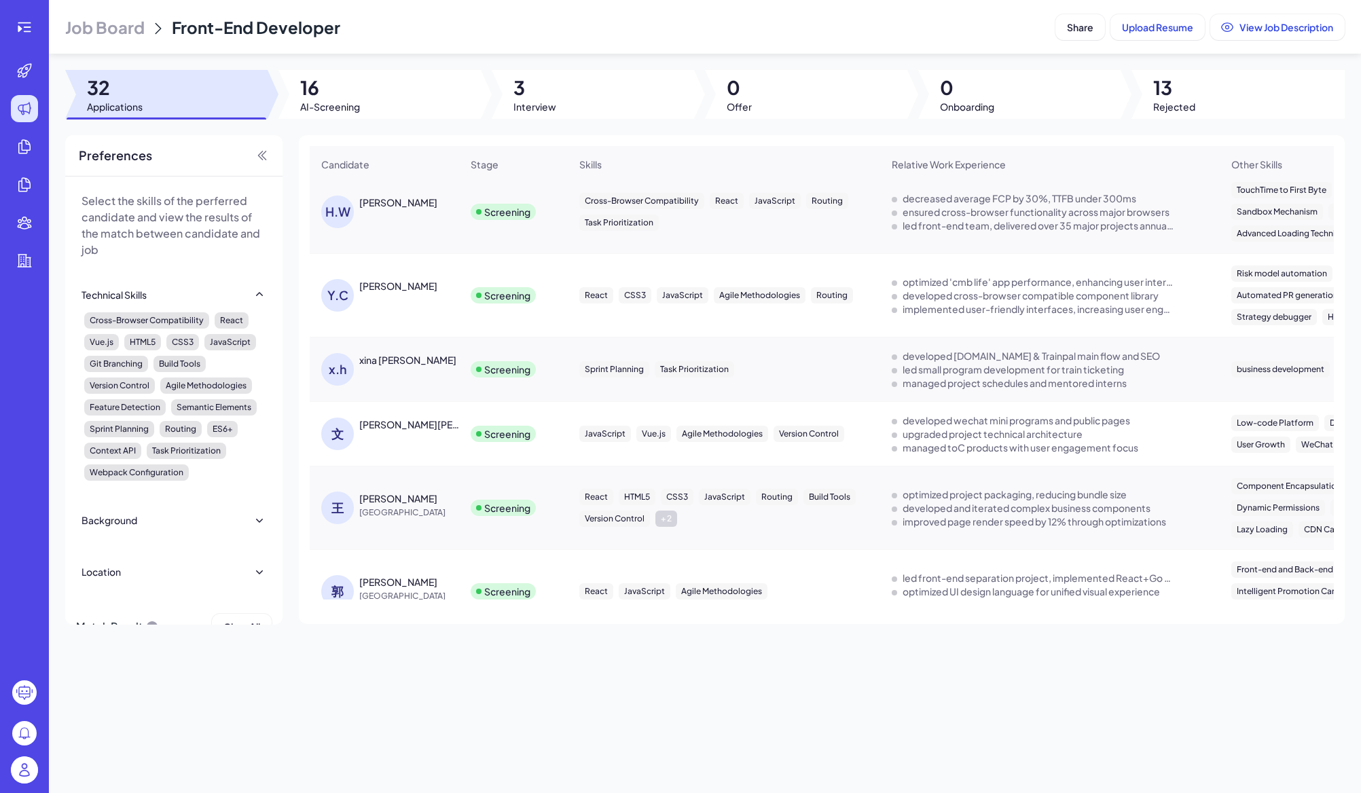
click at [367, 422] on div "[PERSON_NAME][PERSON_NAME]" at bounding box center [409, 425] width 101 height 14
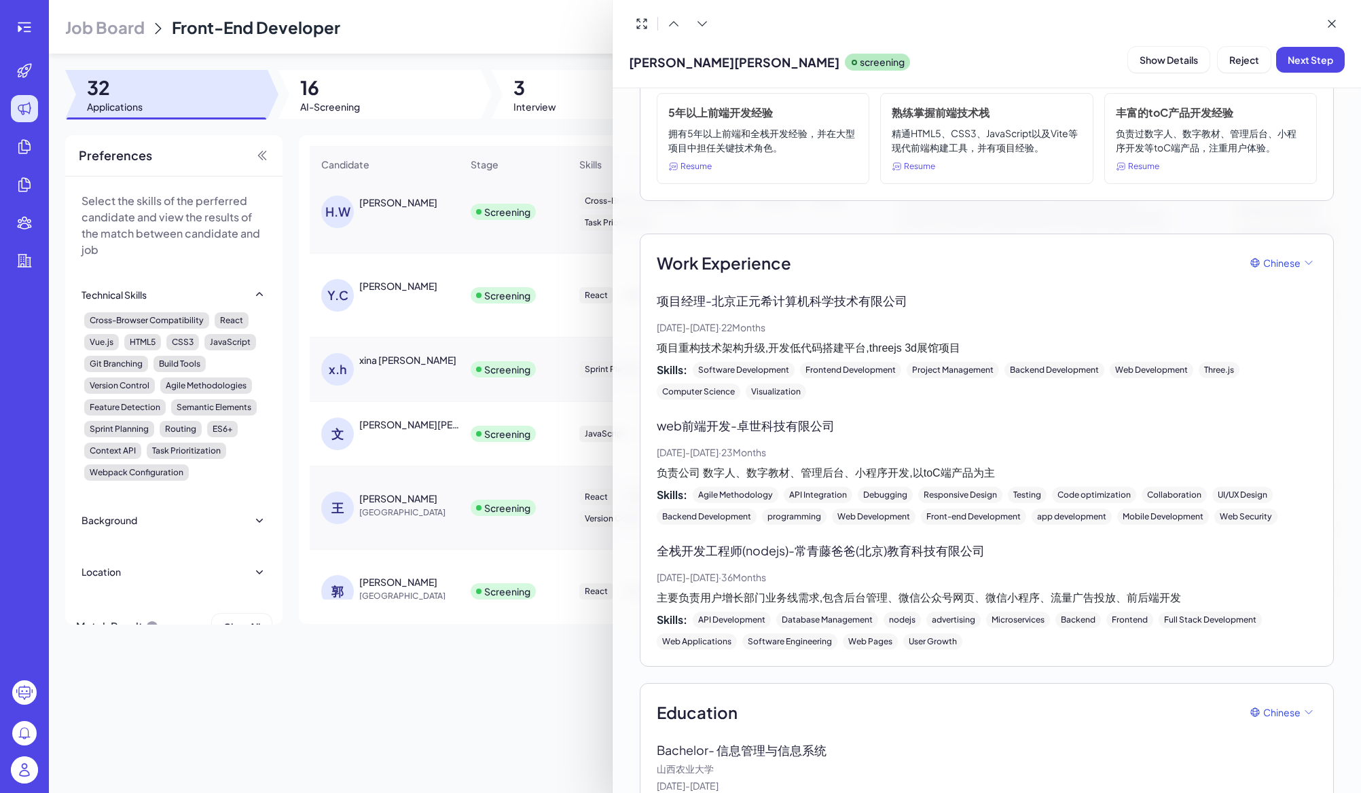
scroll to position [164, 0]
click at [1229, 58] on span "Reject" at bounding box center [1244, 60] width 30 height 12
click at [1307, 149] on span "Ok" at bounding box center [1308, 147] width 14 height 12
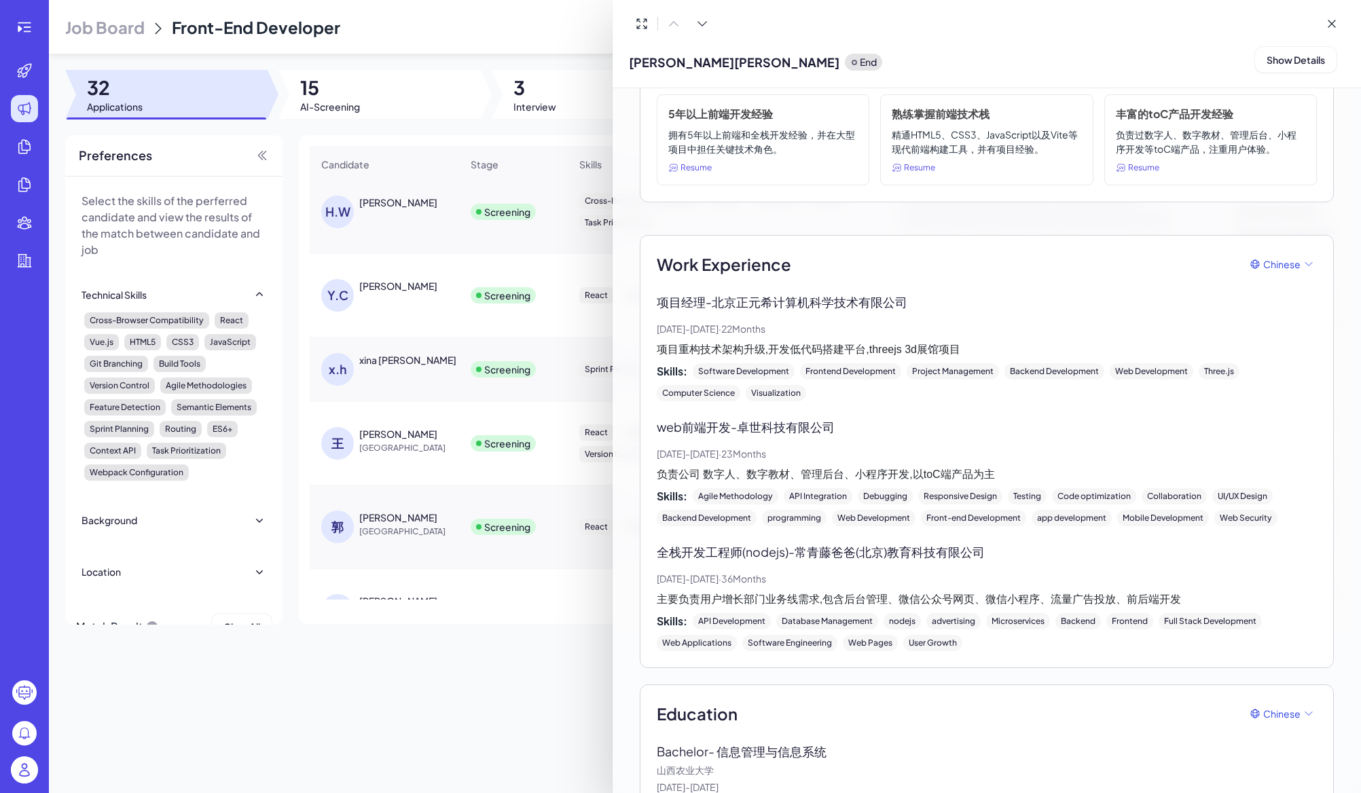
click at [382, 454] on div at bounding box center [680, 396] width 1361 height 793
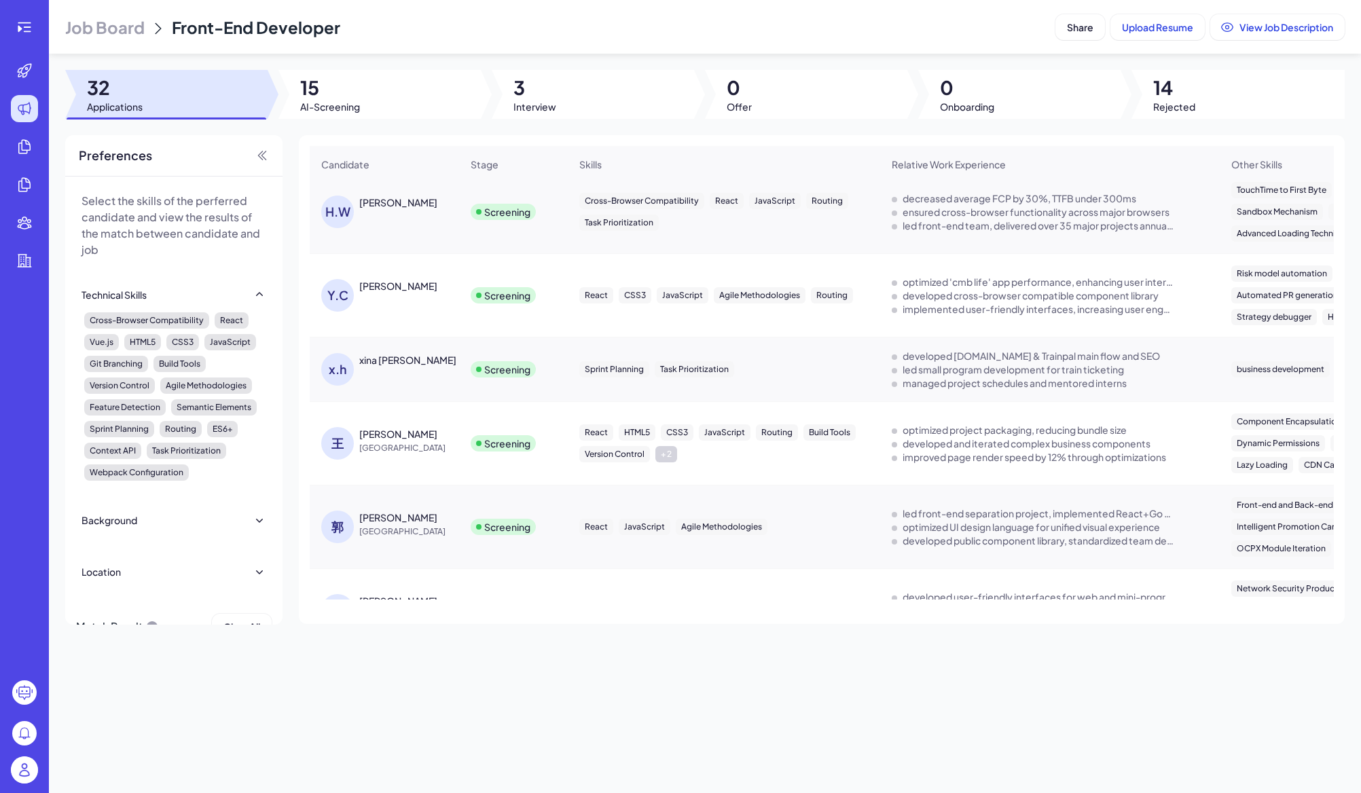
click at [372, 522] on div "[PERSON_NAME]" at bounding box center [398, 518] width 78 height 14
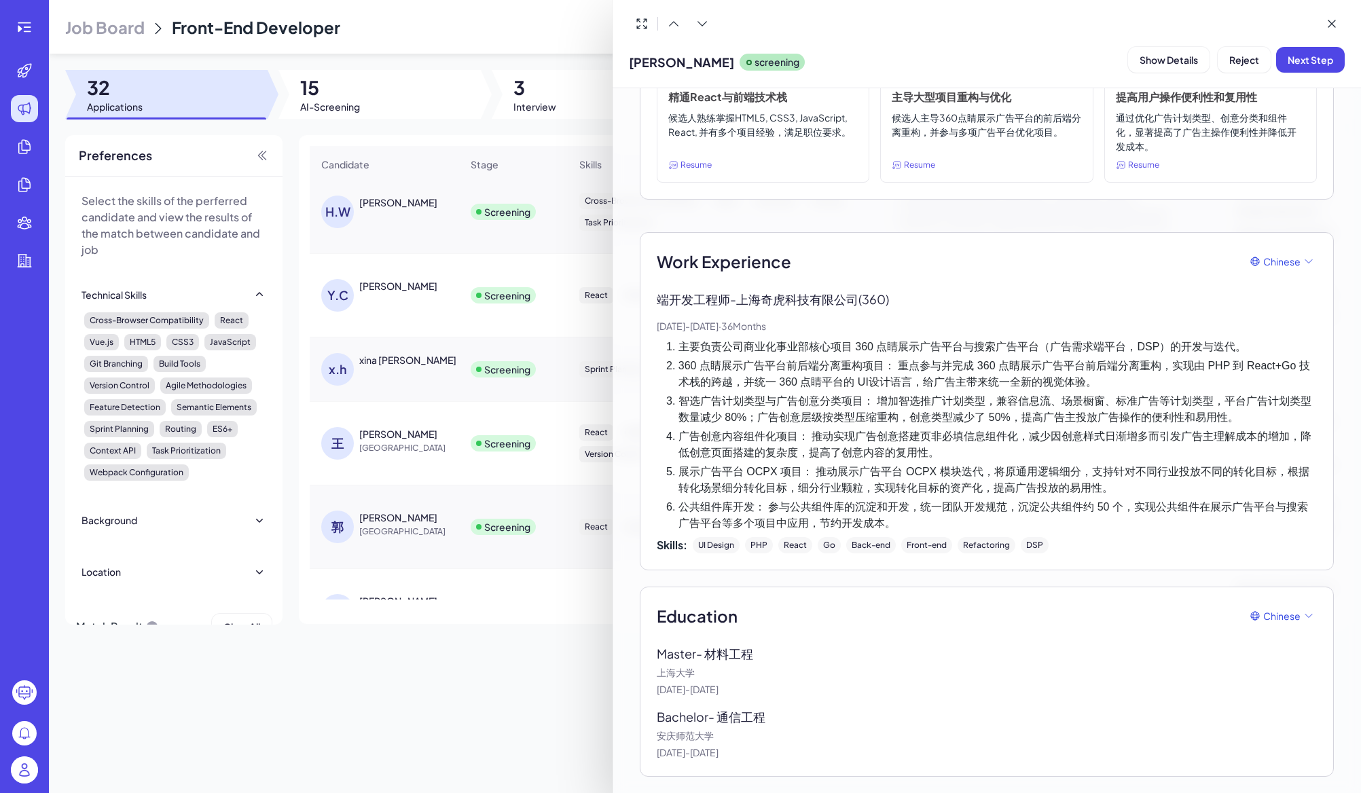
scroll to position [175, 0]
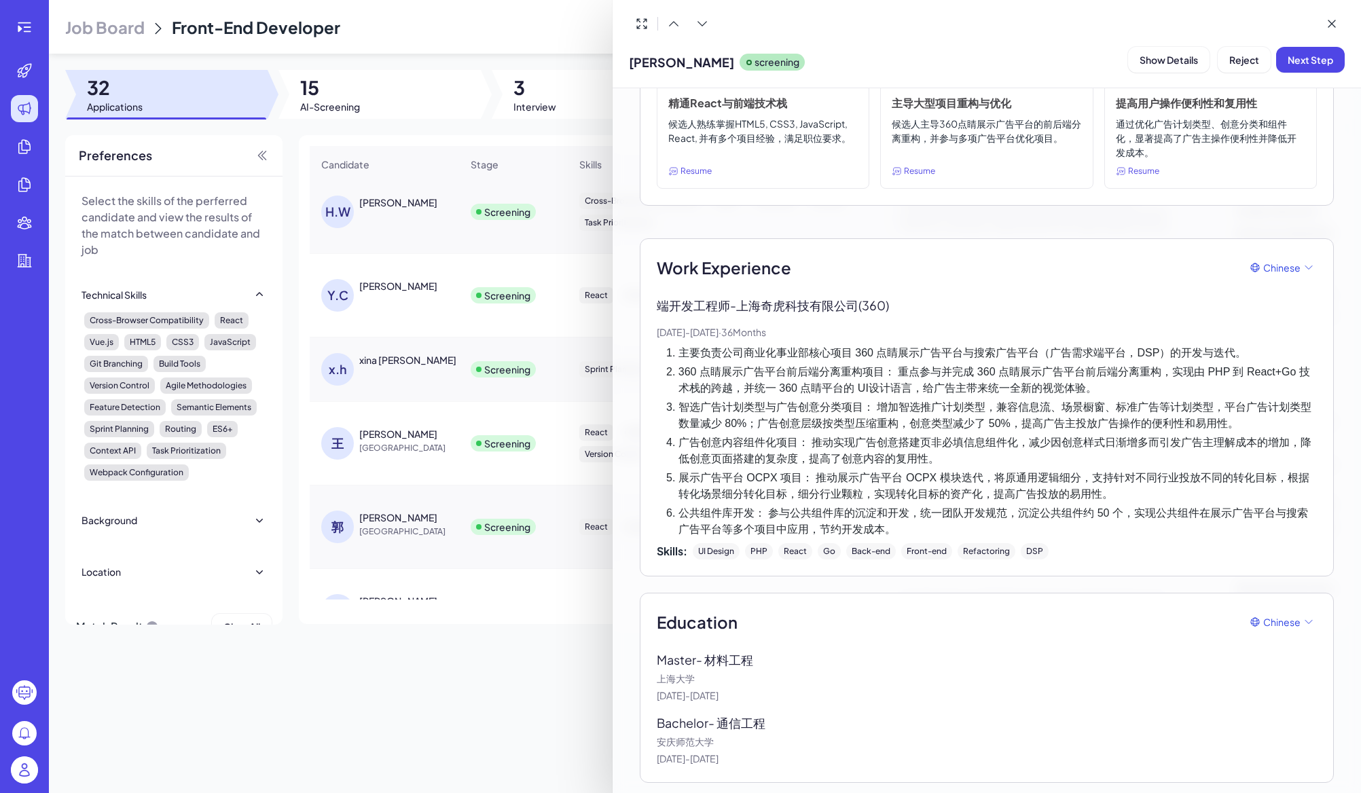
click at [400, 661] on div at bounding box center [680, 396] width 1361 height 793
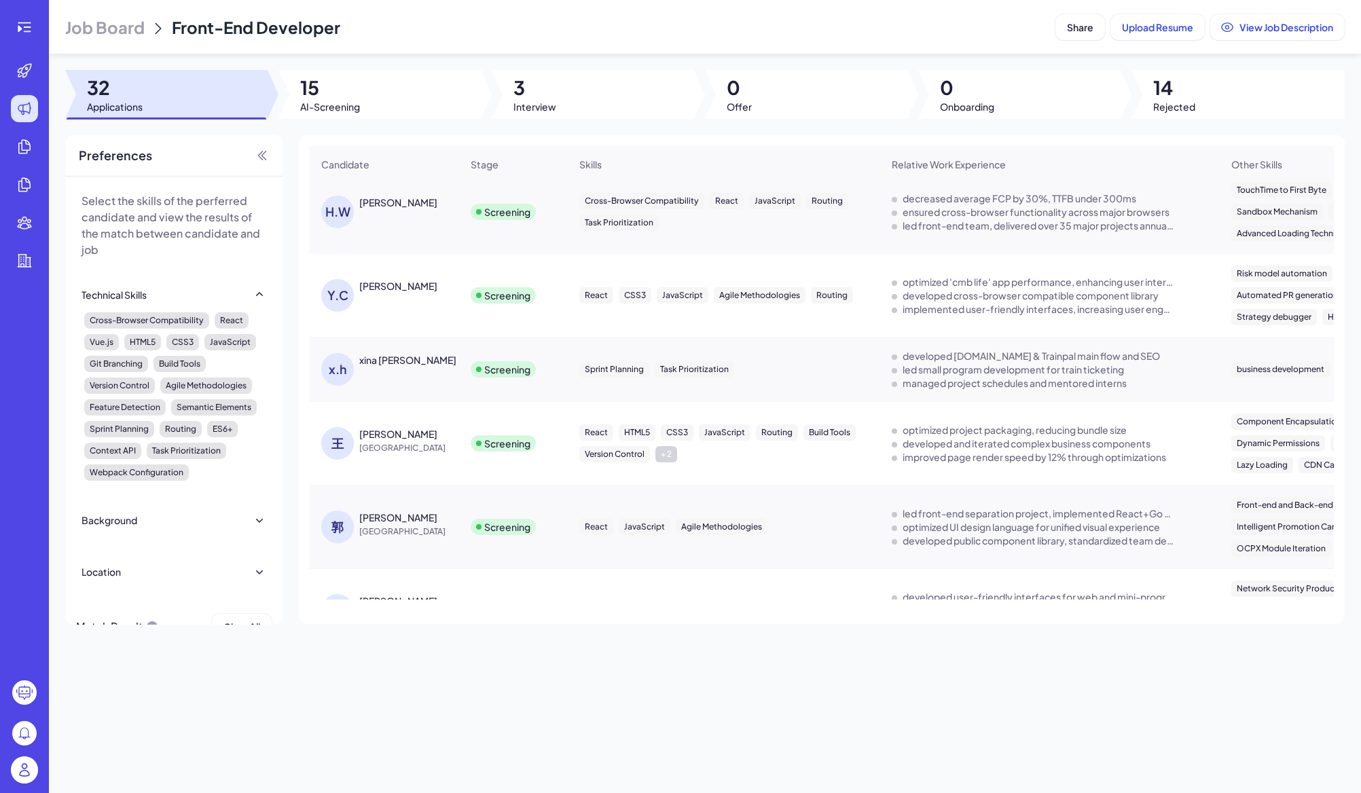
scroll to position [156, 0]
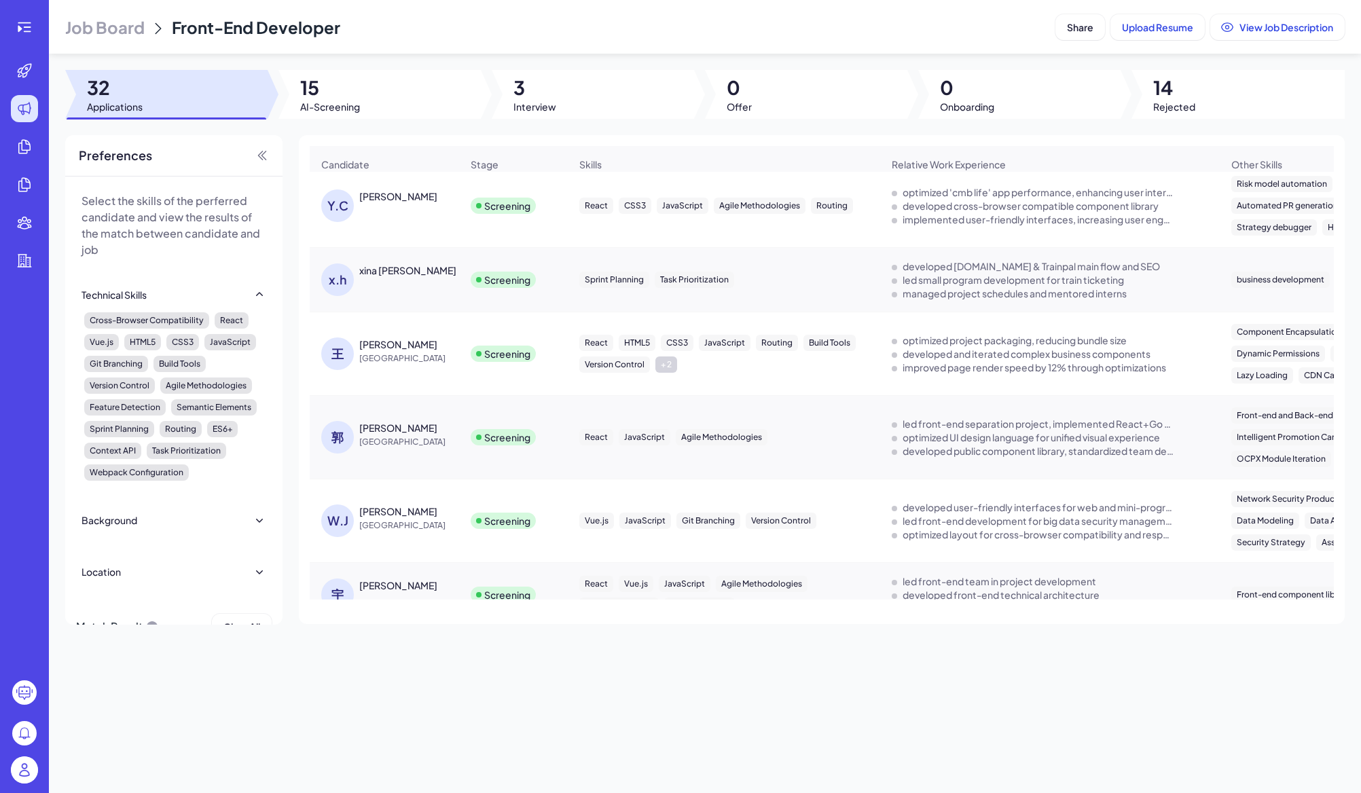
click at [378, 509] on div "[PERSON_NAME]" at bounding box center [398, 512] width 78 height 14
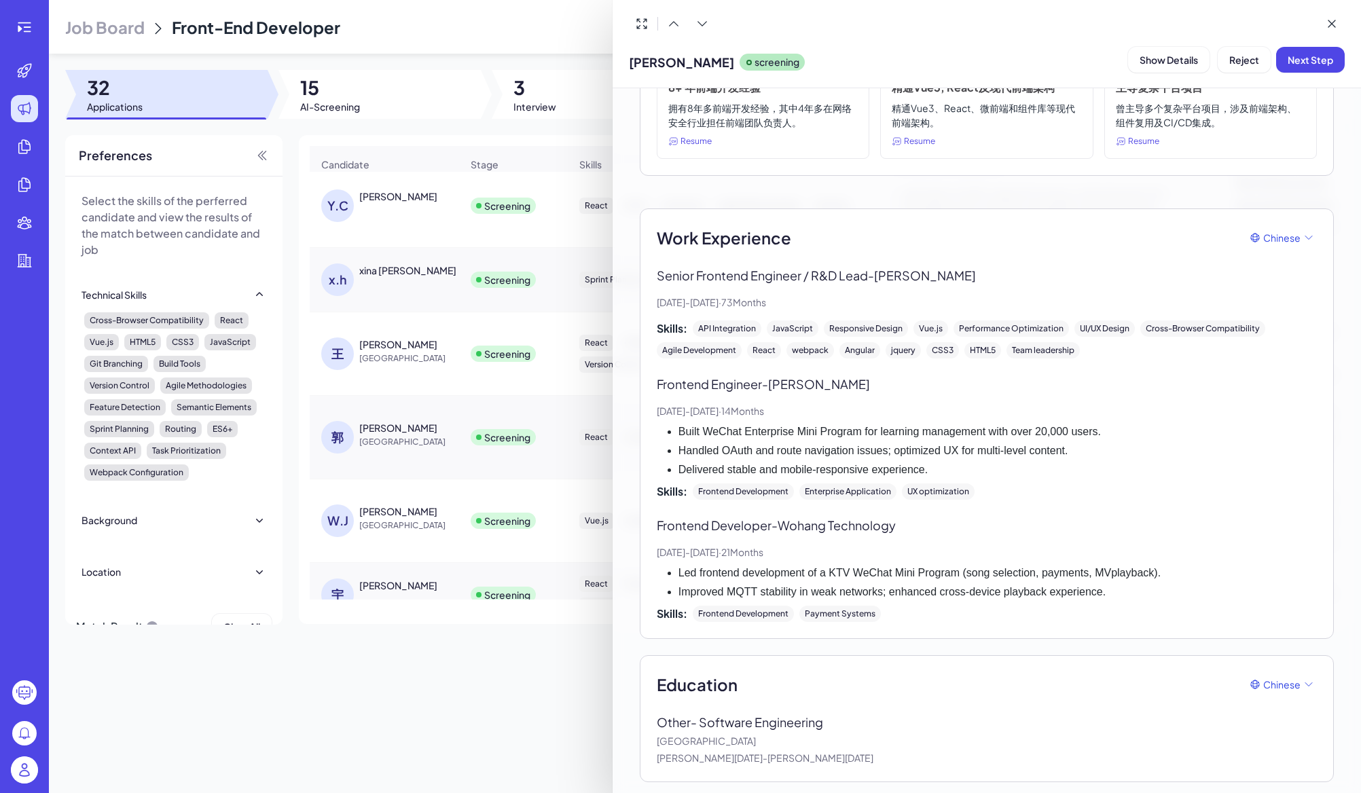
scroll to position [191, 0]
click at [1229, 58] on span "Reject" at bounding box center [1244, 60] width 30 height 12
click at [1305, 155] on button "Ok" at bounding box center [1308, 146] width 31 height 23
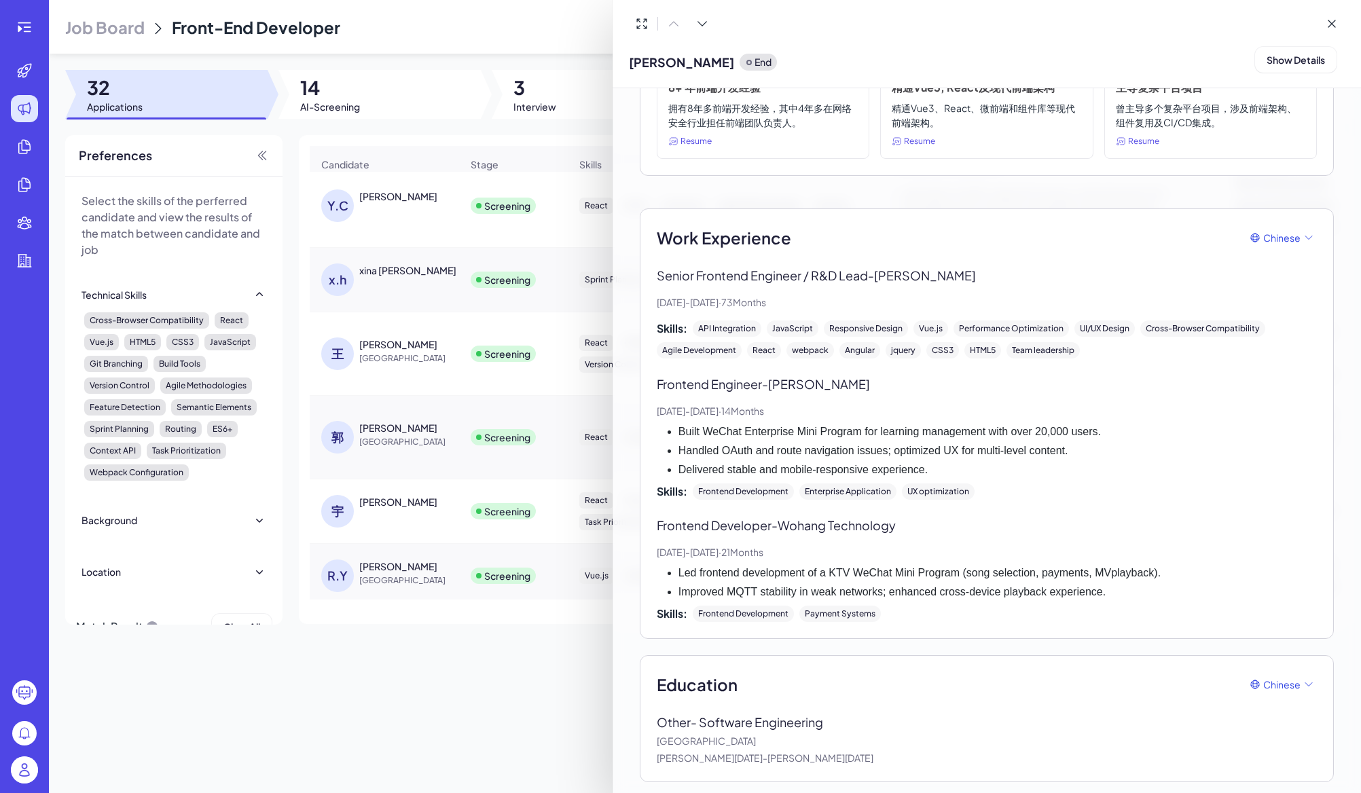
click at [397, 652] on div at bounding box center [680, 396] width 1361 height 793
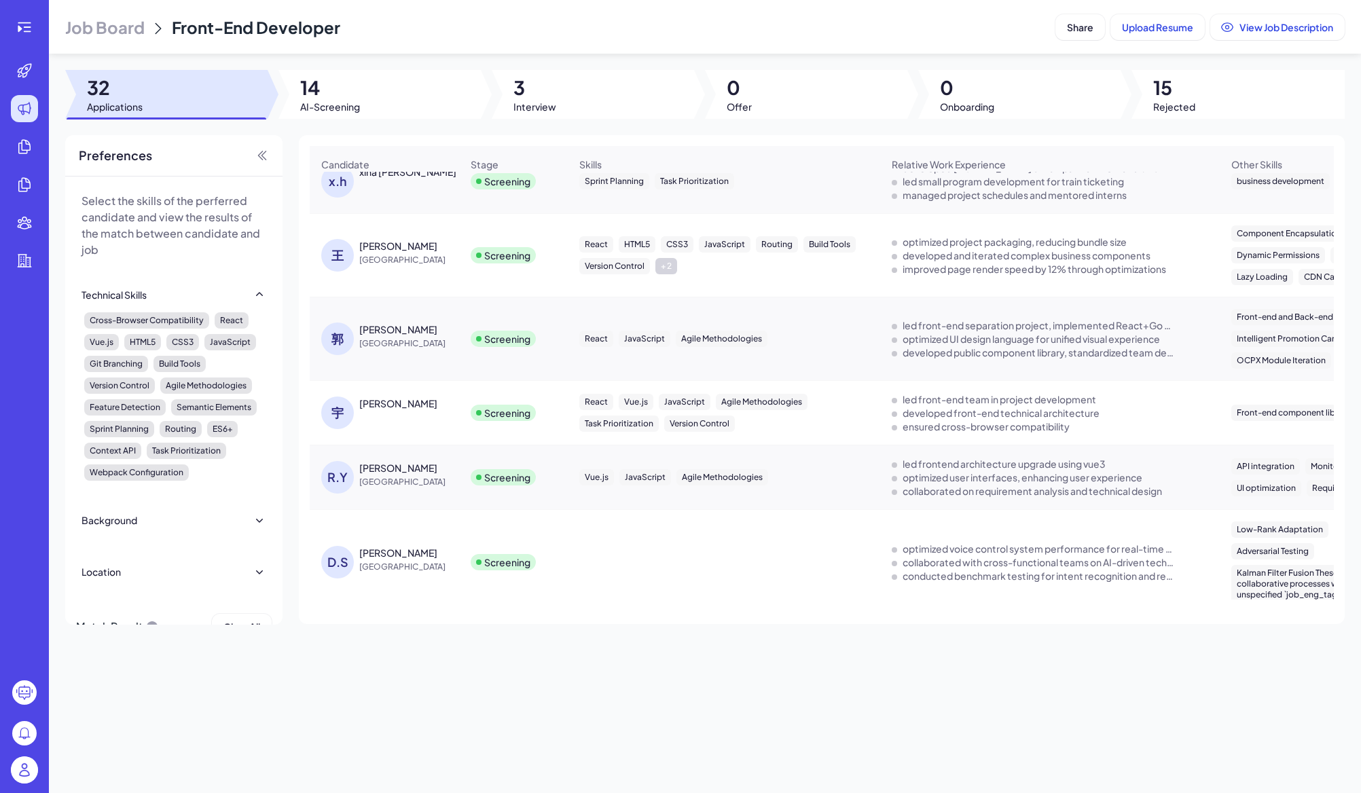
scroll to position [312, 0]
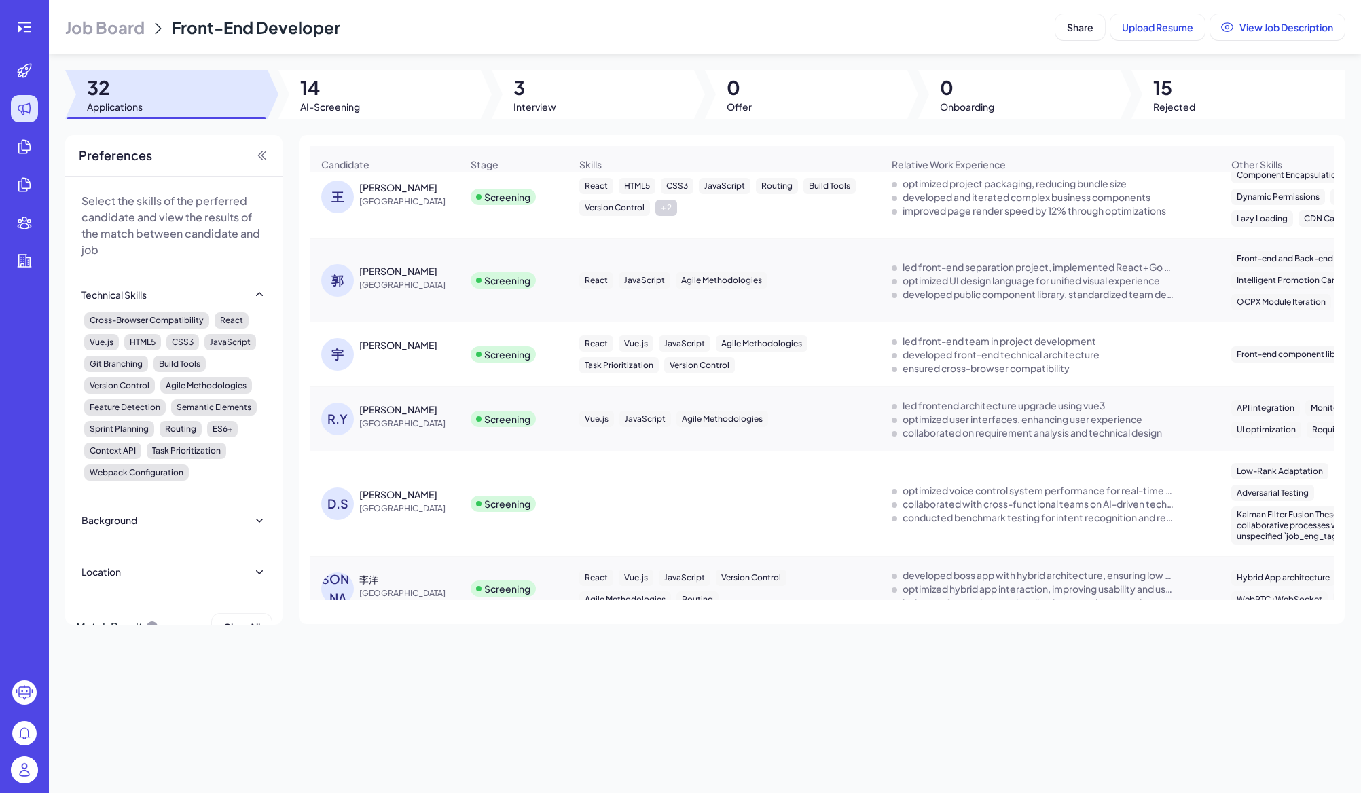
click at [384, 498] on div "[PERSON_NAME]" at bounding box center [398, 495] width 78 height 14
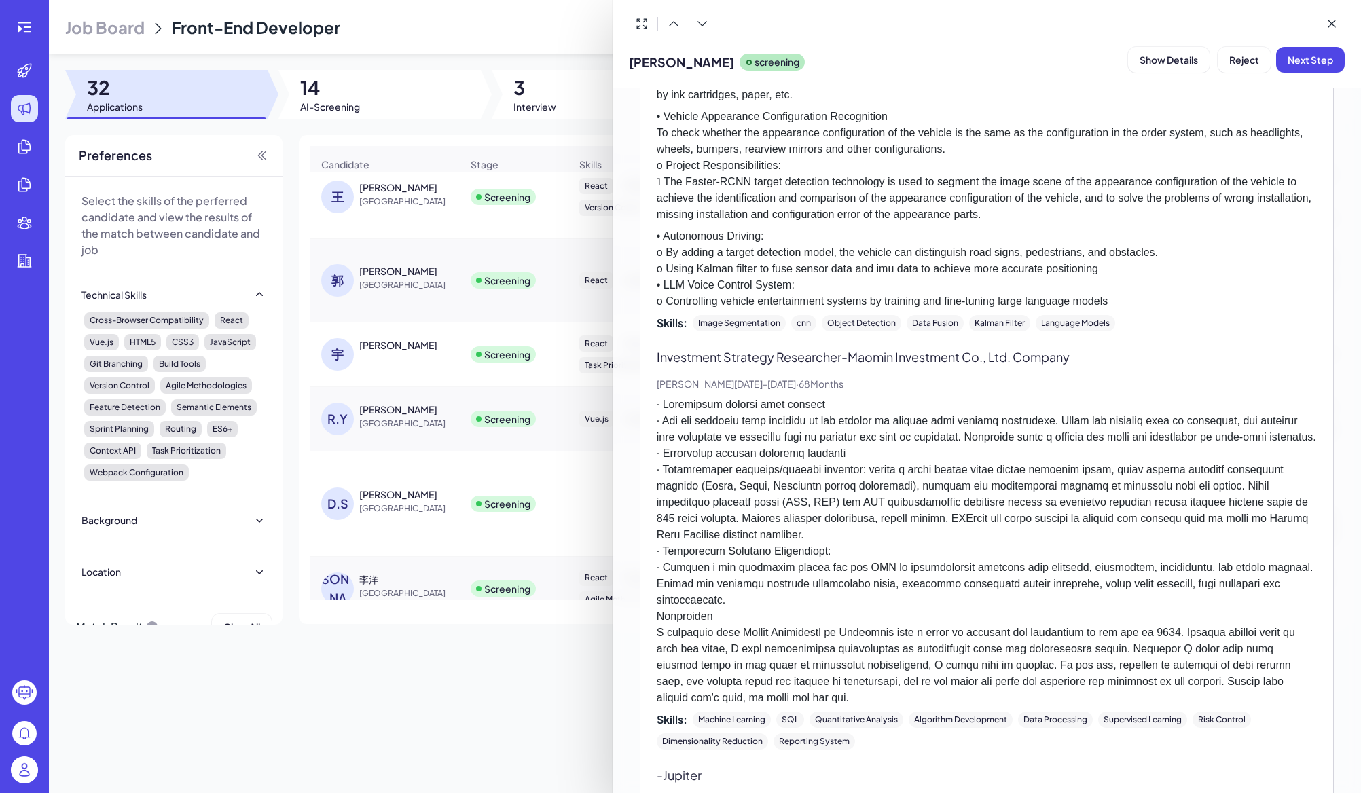
scroll to position [1216, 0]
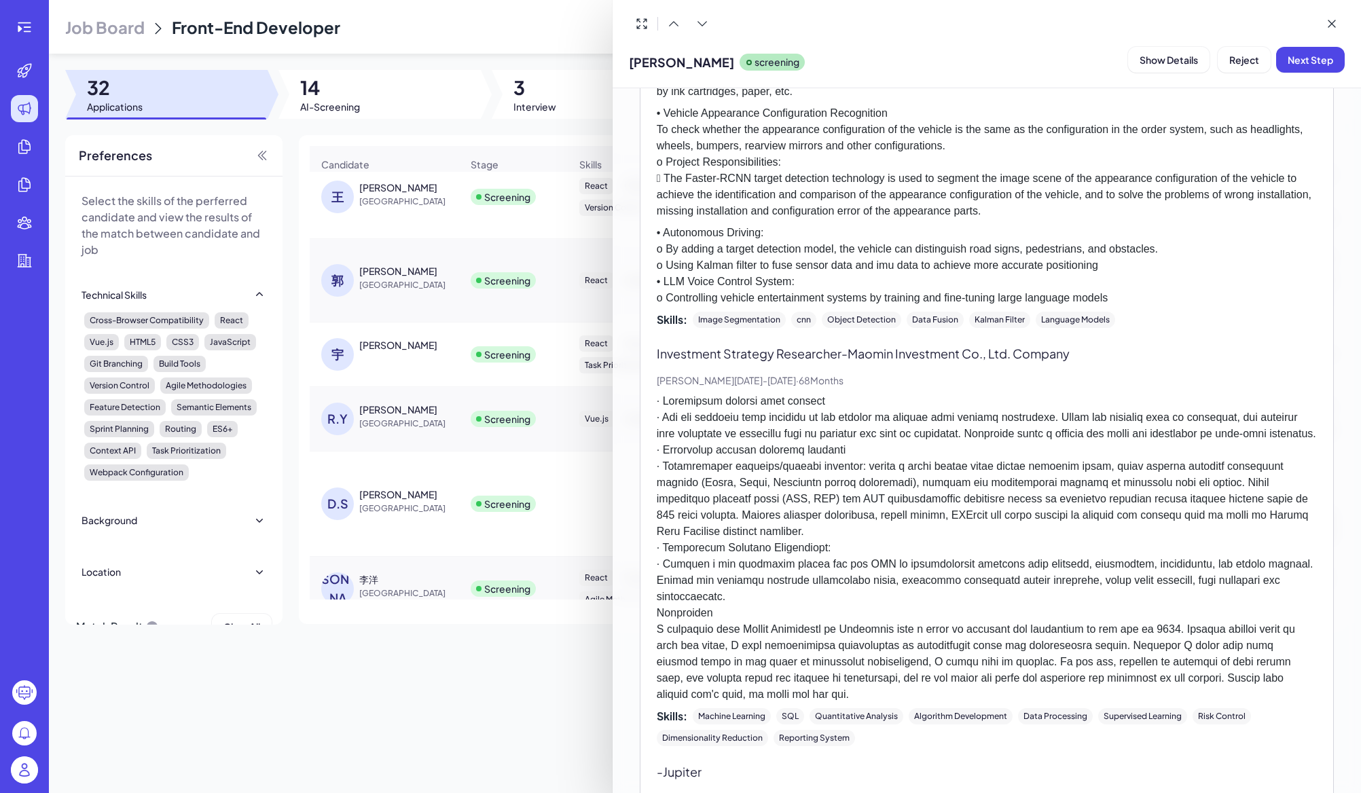
click at [535, 662] on div at bounding box center [680, 396] width 1361 height 793
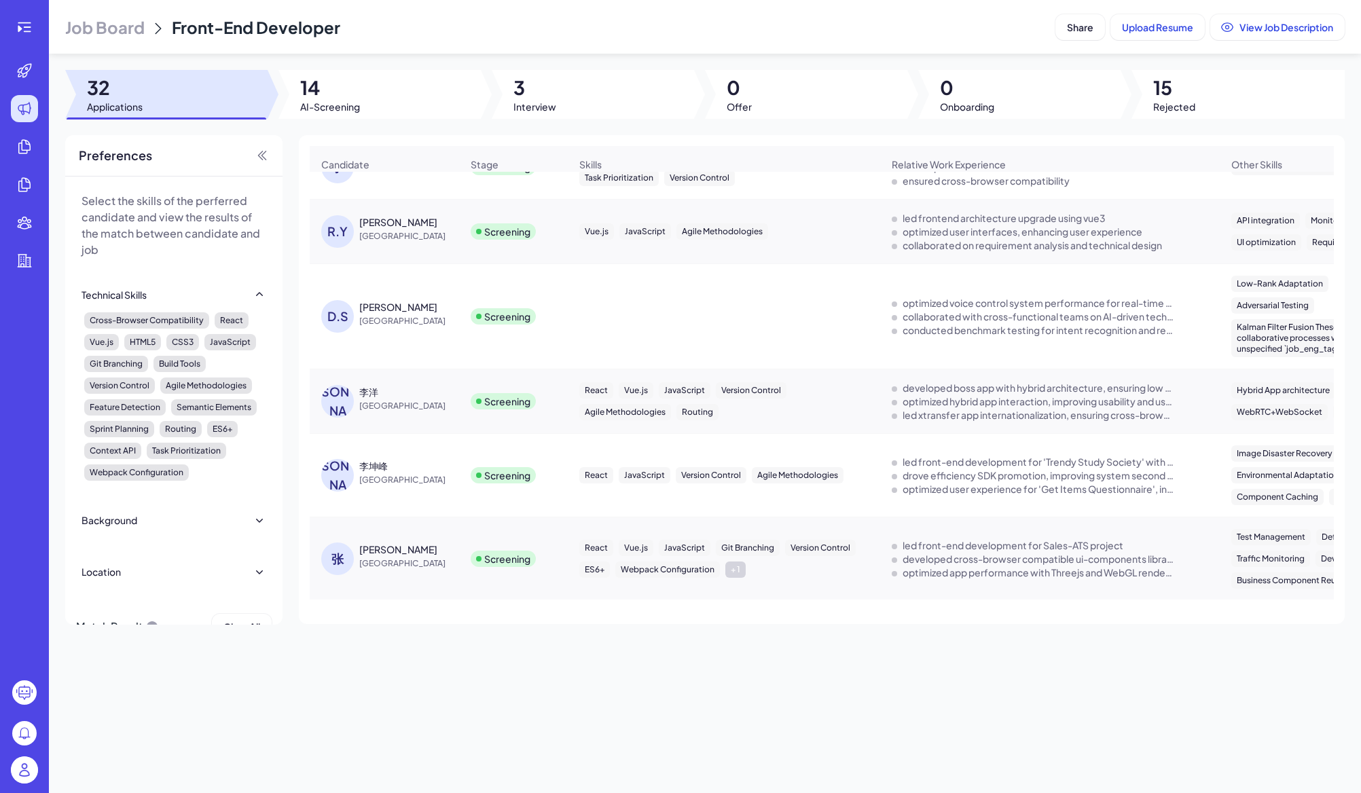
scroll to position [535, 0]
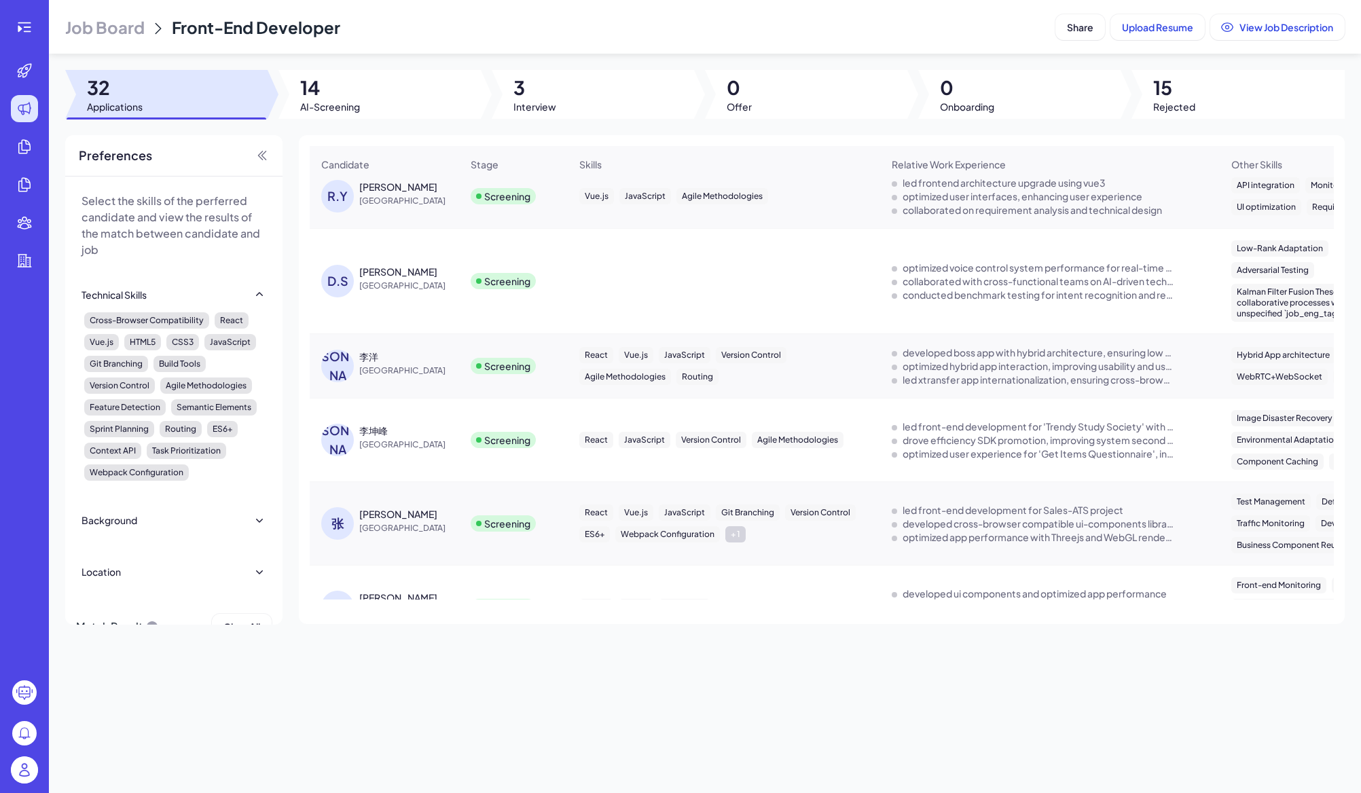
click at [359, 433] on div "[PERSON_NAME]" at bounding box center [340, 440] width 38 height 33
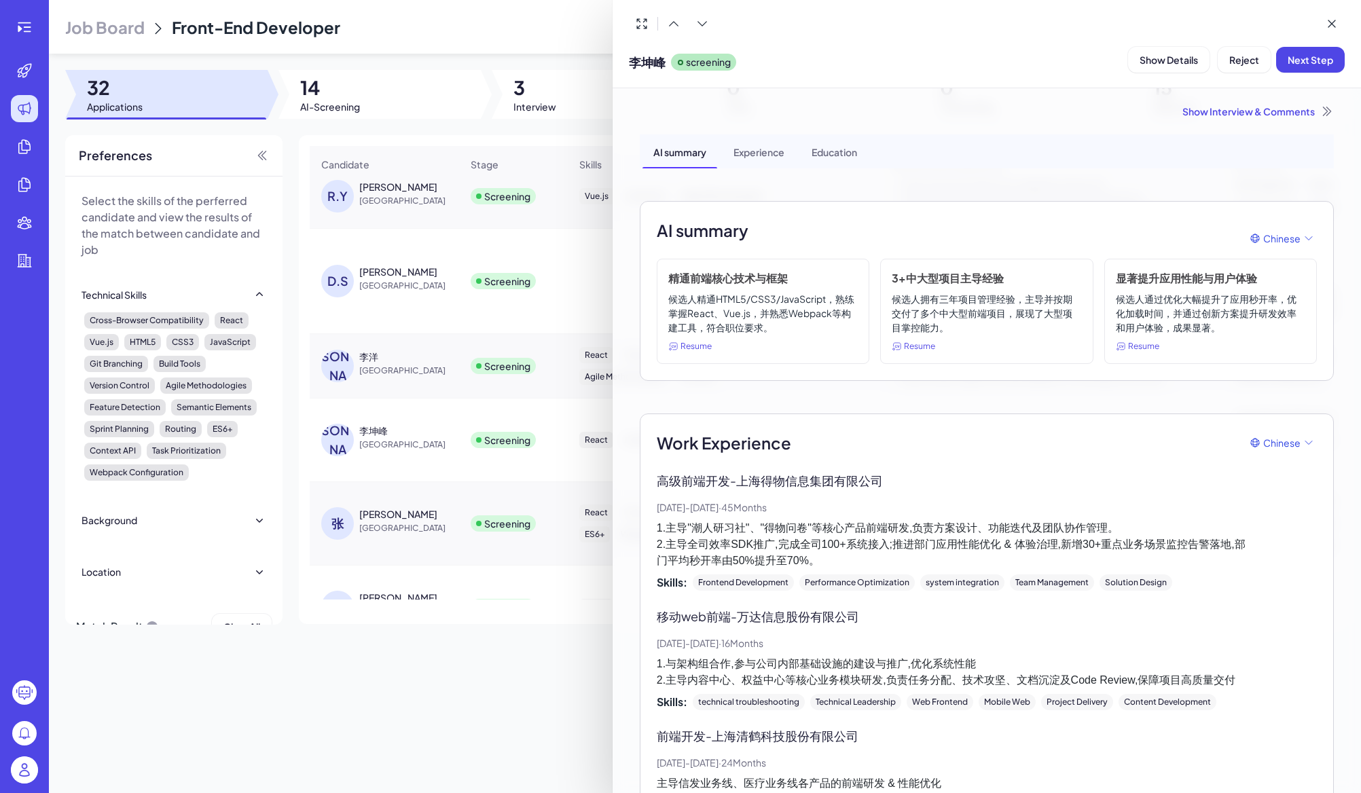
scroll to position [0, 0]
click at [467, 668] on div at bounding box center [680, 396] width 1361 height 793
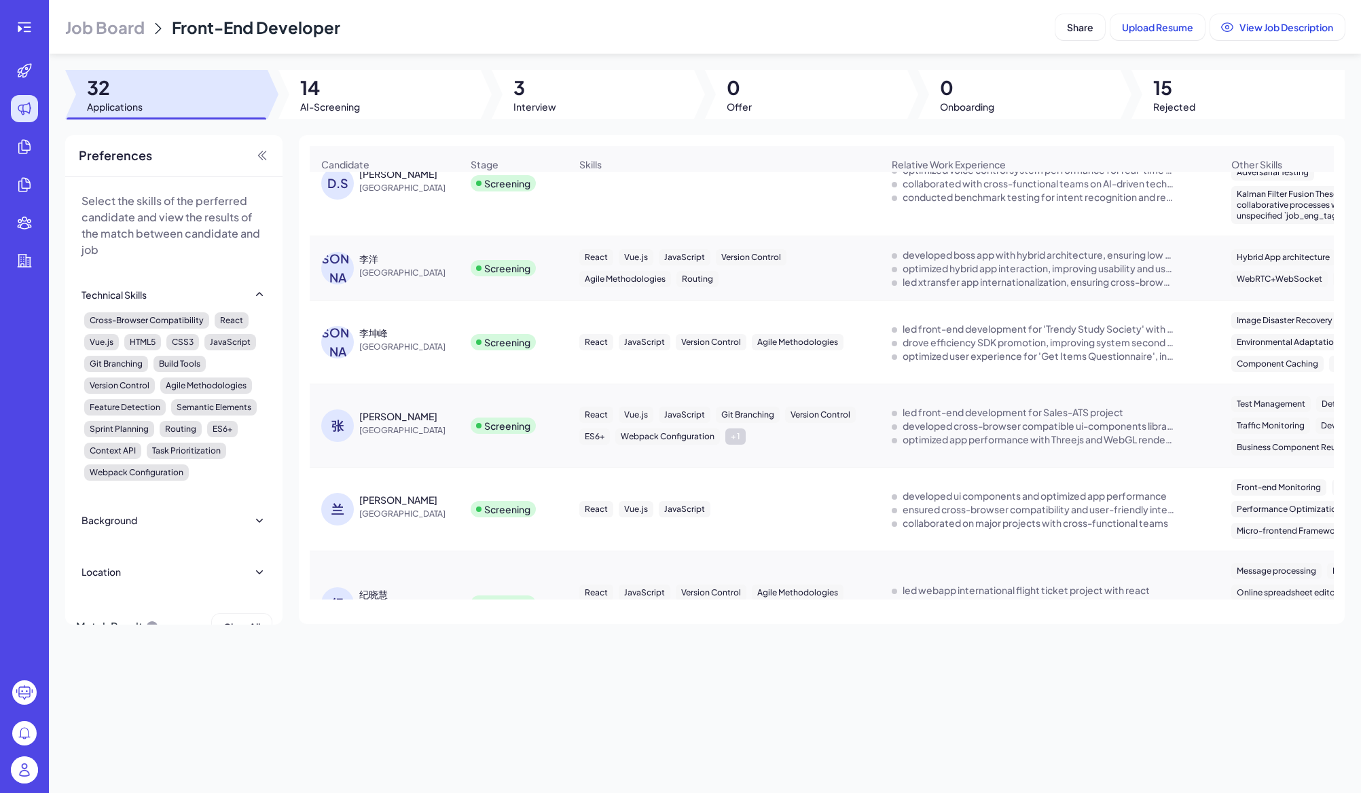
scroll to position [658, 0]
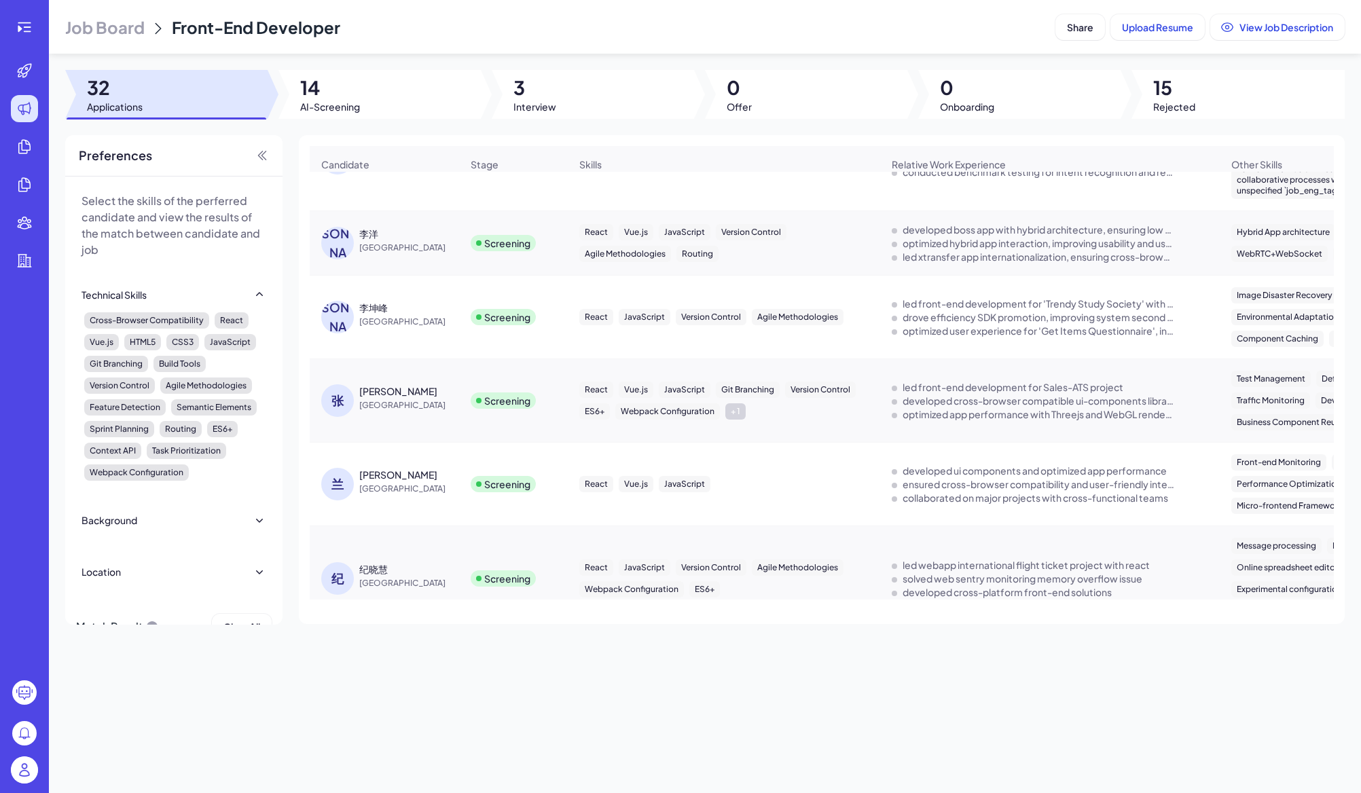
click at [365, 490] on span "[GEOGRAPHIC_DATA]" at bounding box center [410, 489] width 102 height 14
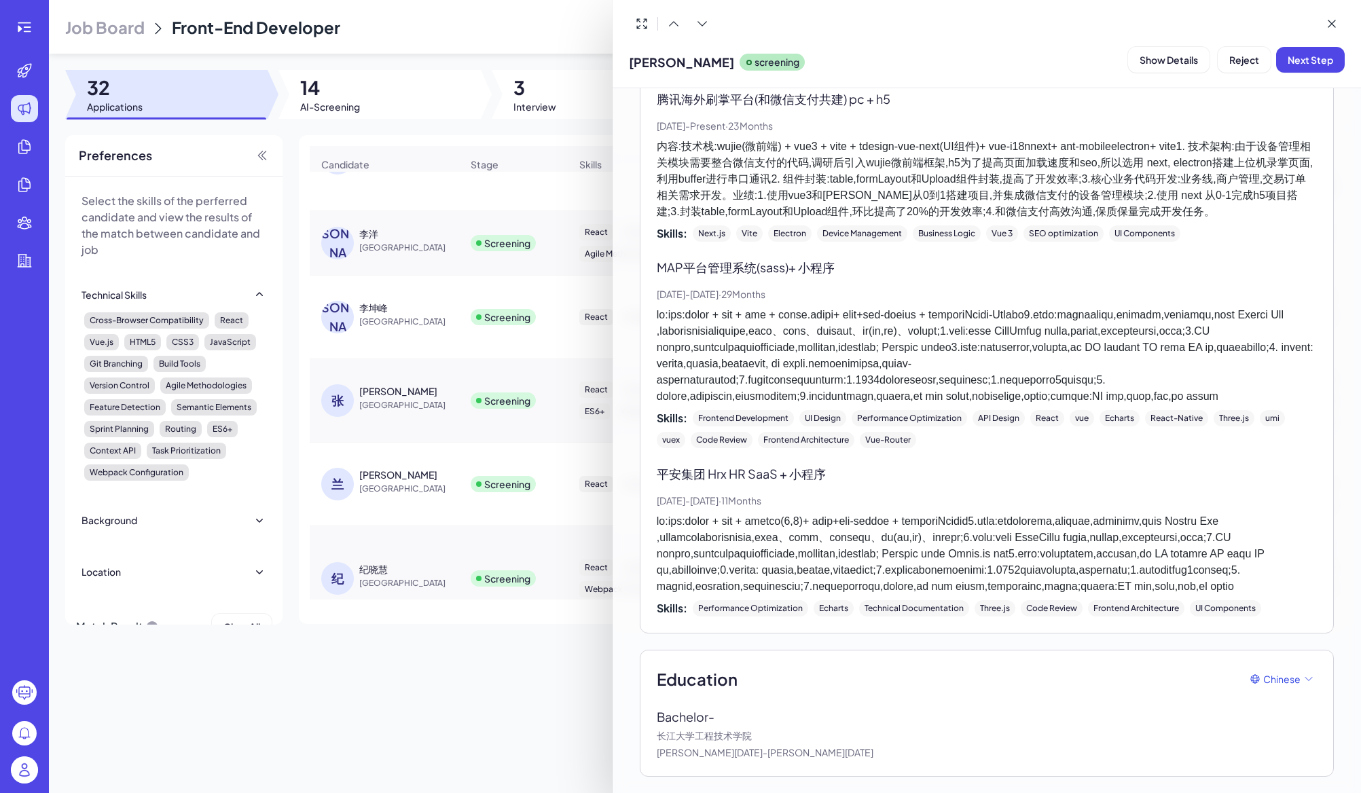
scroll to position [1864, 0]
click at [520, 755] on div at bounding box center [680, 396] width 1361 height 793
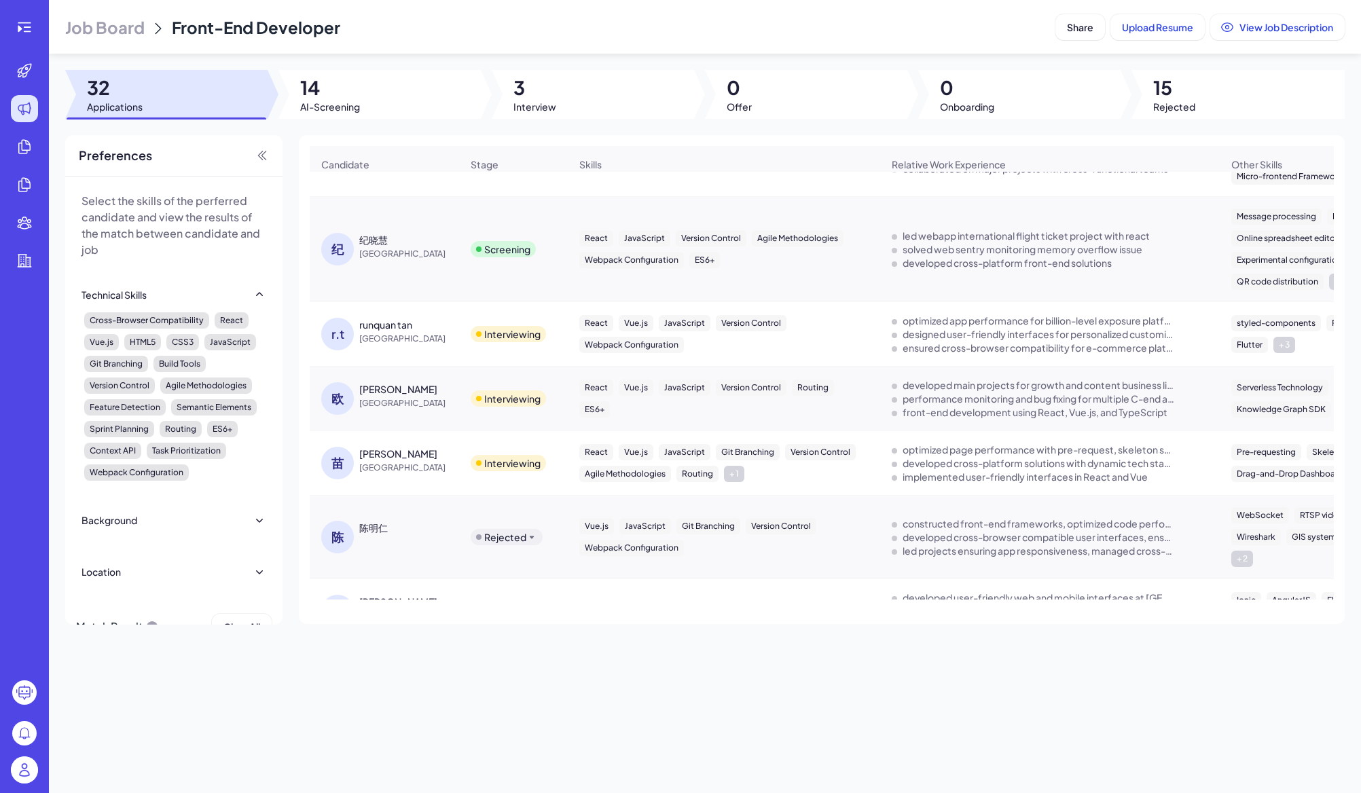
scroll to position [988, 0]
click at [360, 261] on span "[GEOGRAPHIC_DATA]" at bounding box center [410, 254] width 102 height 14
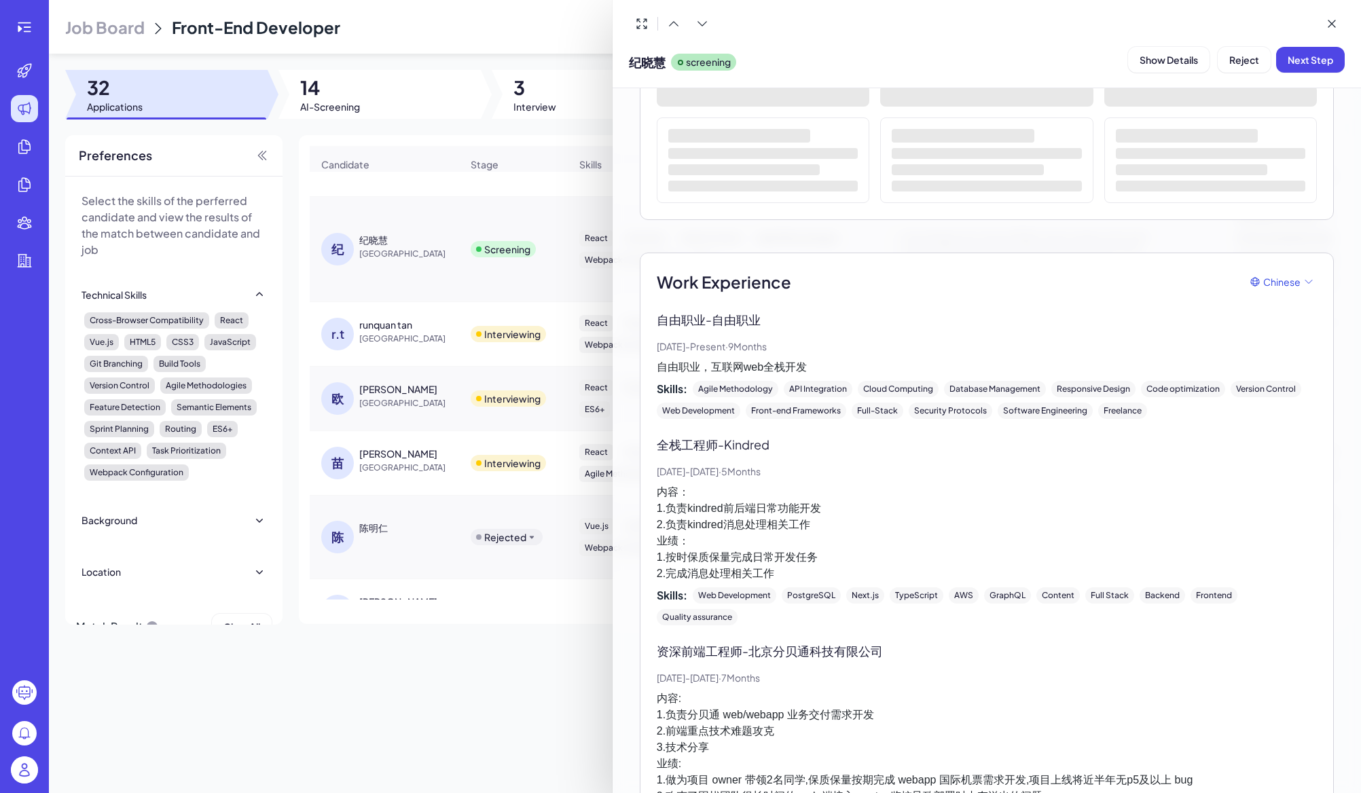
scroll to position [174, 0]
click at [603, 672] on div at bounding box center [680, 396] width 1361 height 793
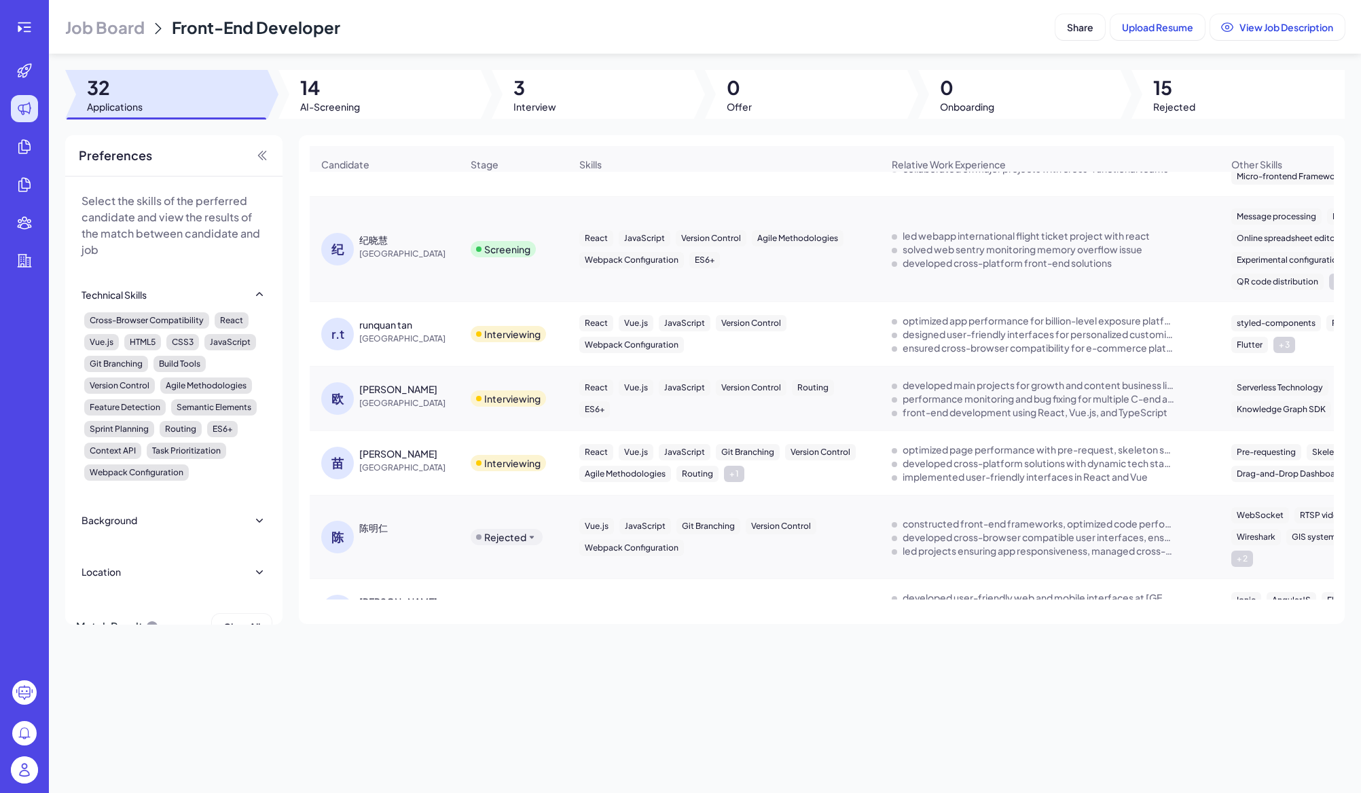
click at [371, 469] on span "[GEOGRAPHIC_DATA]" at bounding box center [410, 468] width 102 height 14
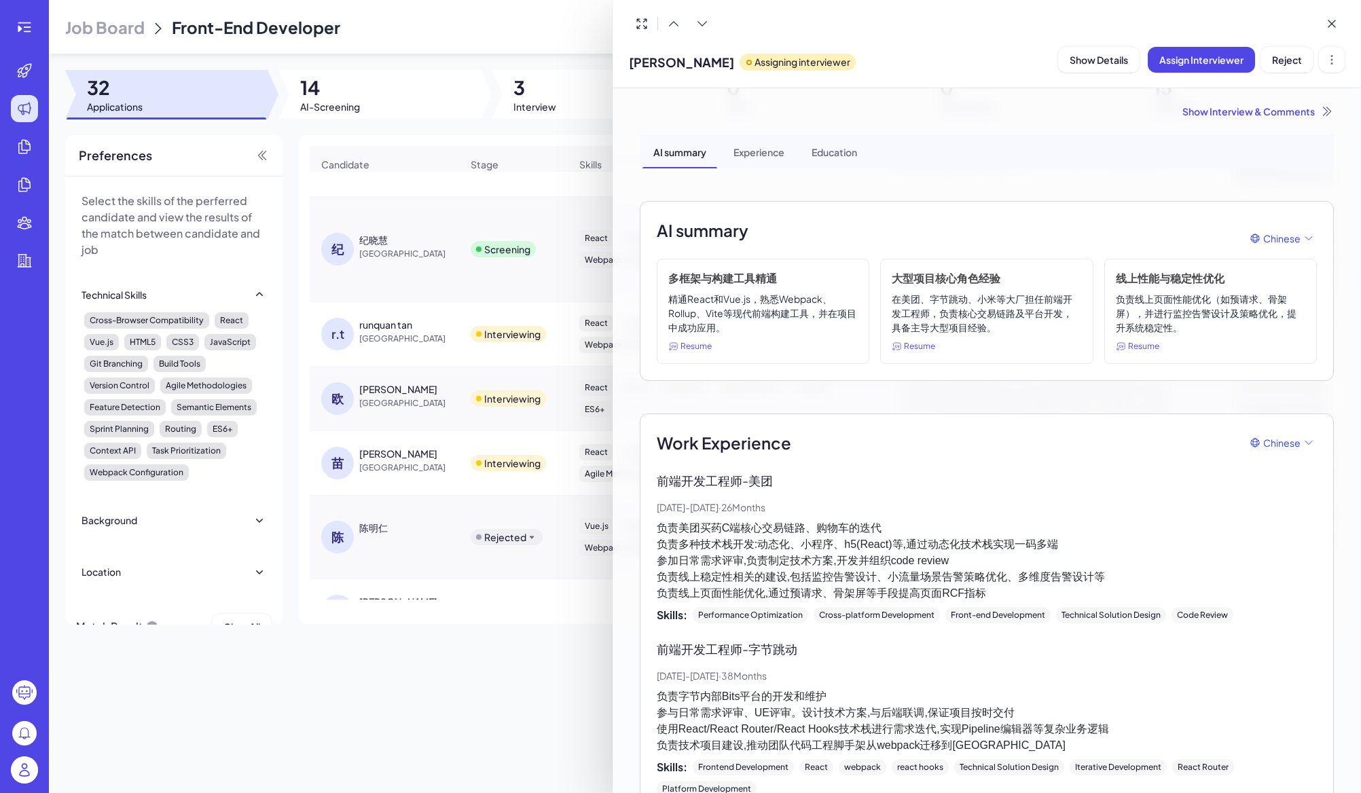
scroll to position [0, 0]
click at [431, 664] on div at bounding box center [680, 396] width 1361 height 793
